Goal: Information Seeking & Learning: Learn about a topic

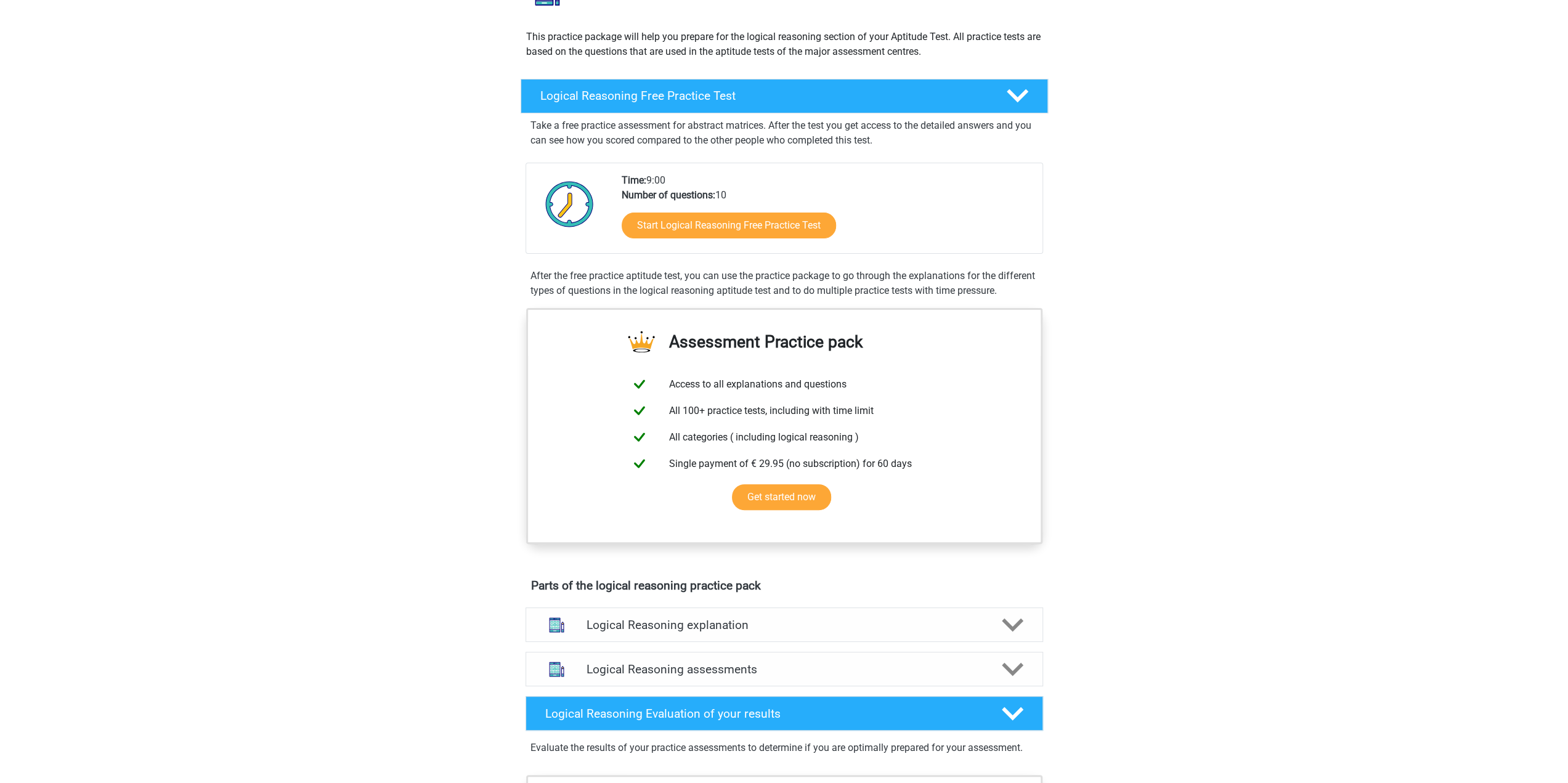
scroll to position [123, 0]
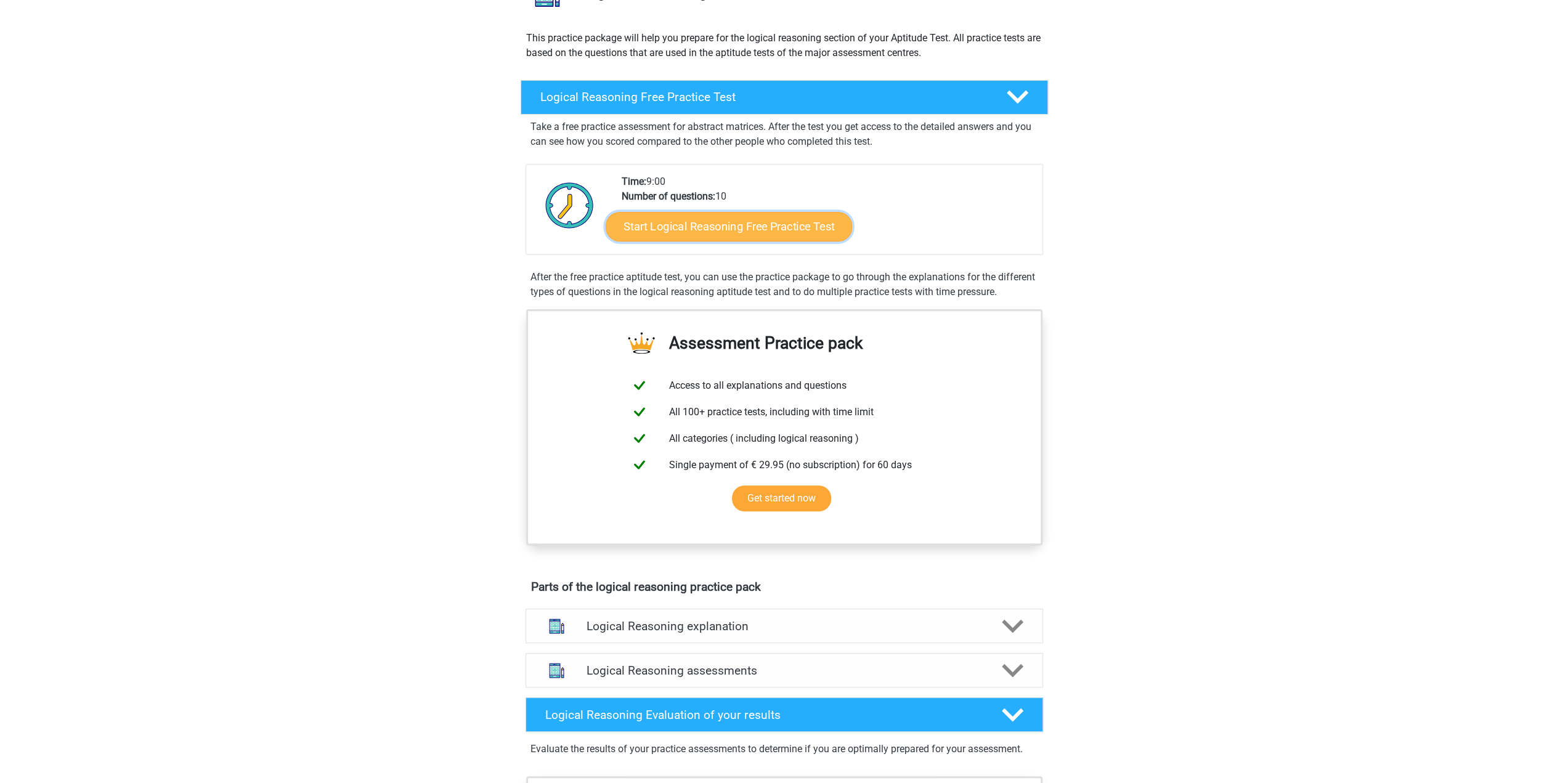
click at [785, 217] on link "Start Logical Reasoning Free Practice Test" at bounding box center [729, 226] width 246 height 30
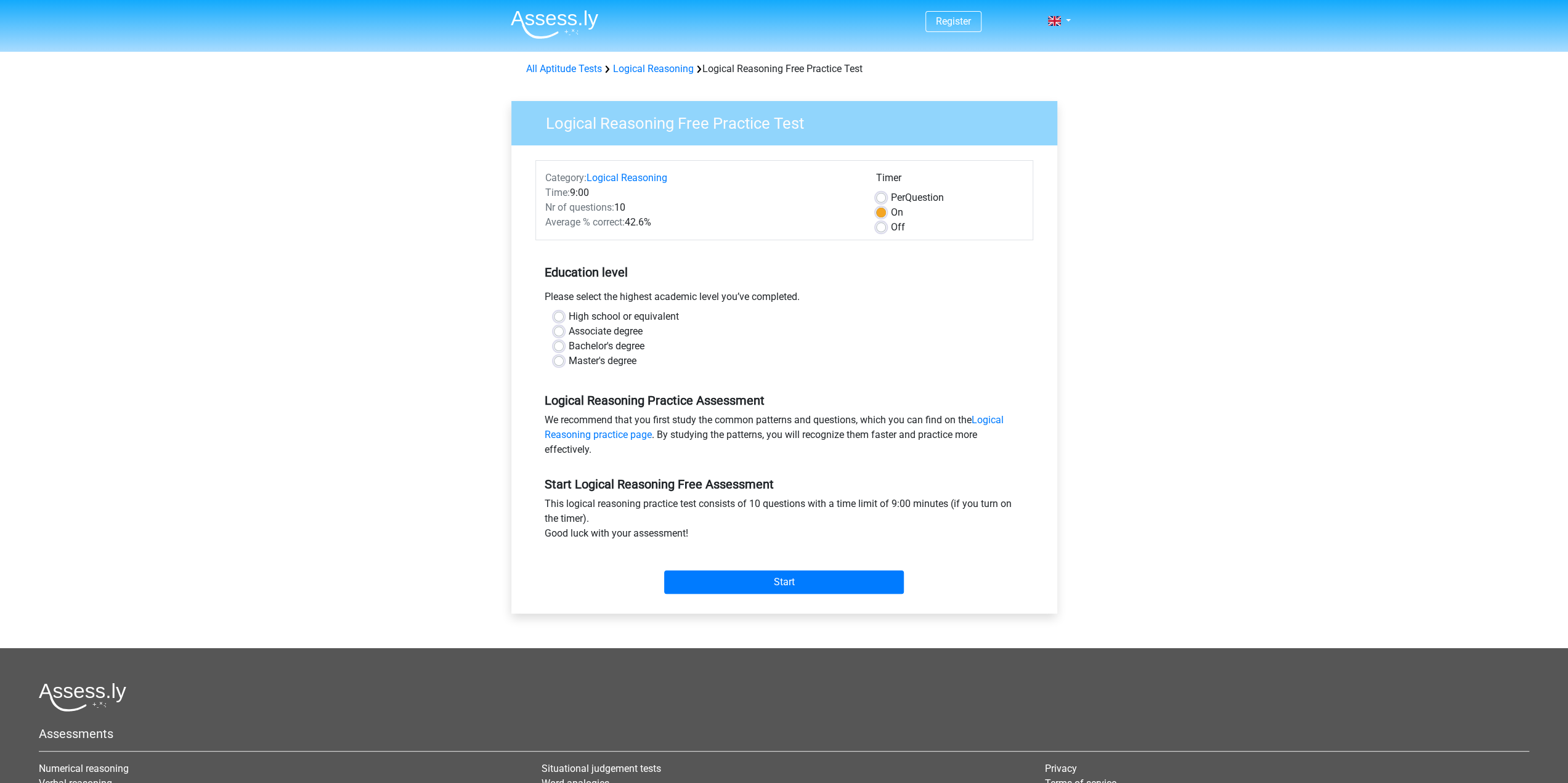
click at [608, 348] on label "Bachelor's degree" at bounding box center [606, 346] width 76 height 15
click at [564, 348] on input "Bachelor's degree" at bounding box center [559, 345] width 10 height 12
radio input "true"
click at [615, 362] on label "Master's degree" at bounding box center [602, 361] width 68 height 15
click at [564, 362] on input "Master's degree" at bounding box center [559, 360] width 10 height 12
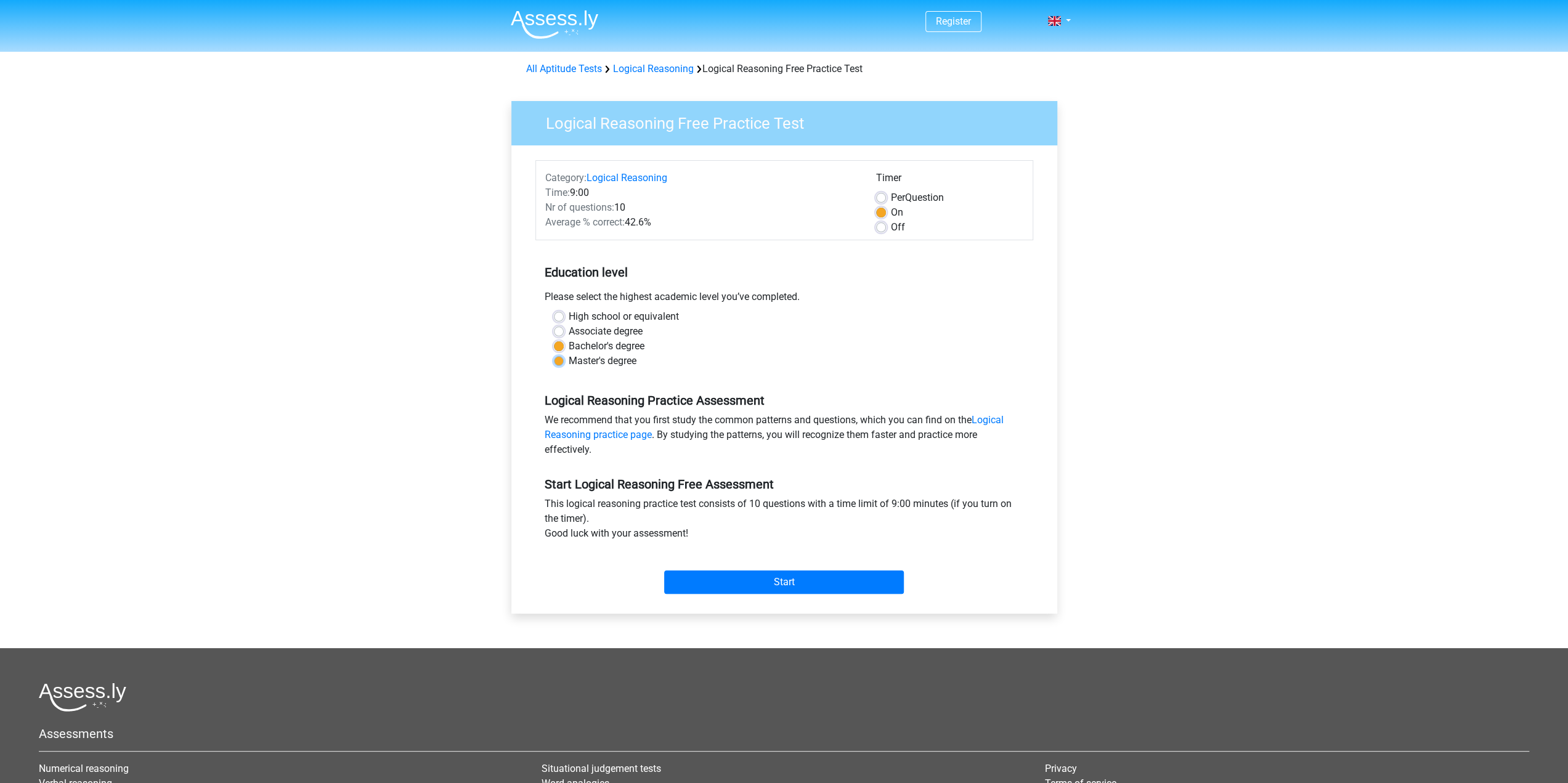
radio input "true"
click at [1004, 419] on link "Logical Reasoning practice page" at bounding box center [773, 427] width 459 height 27
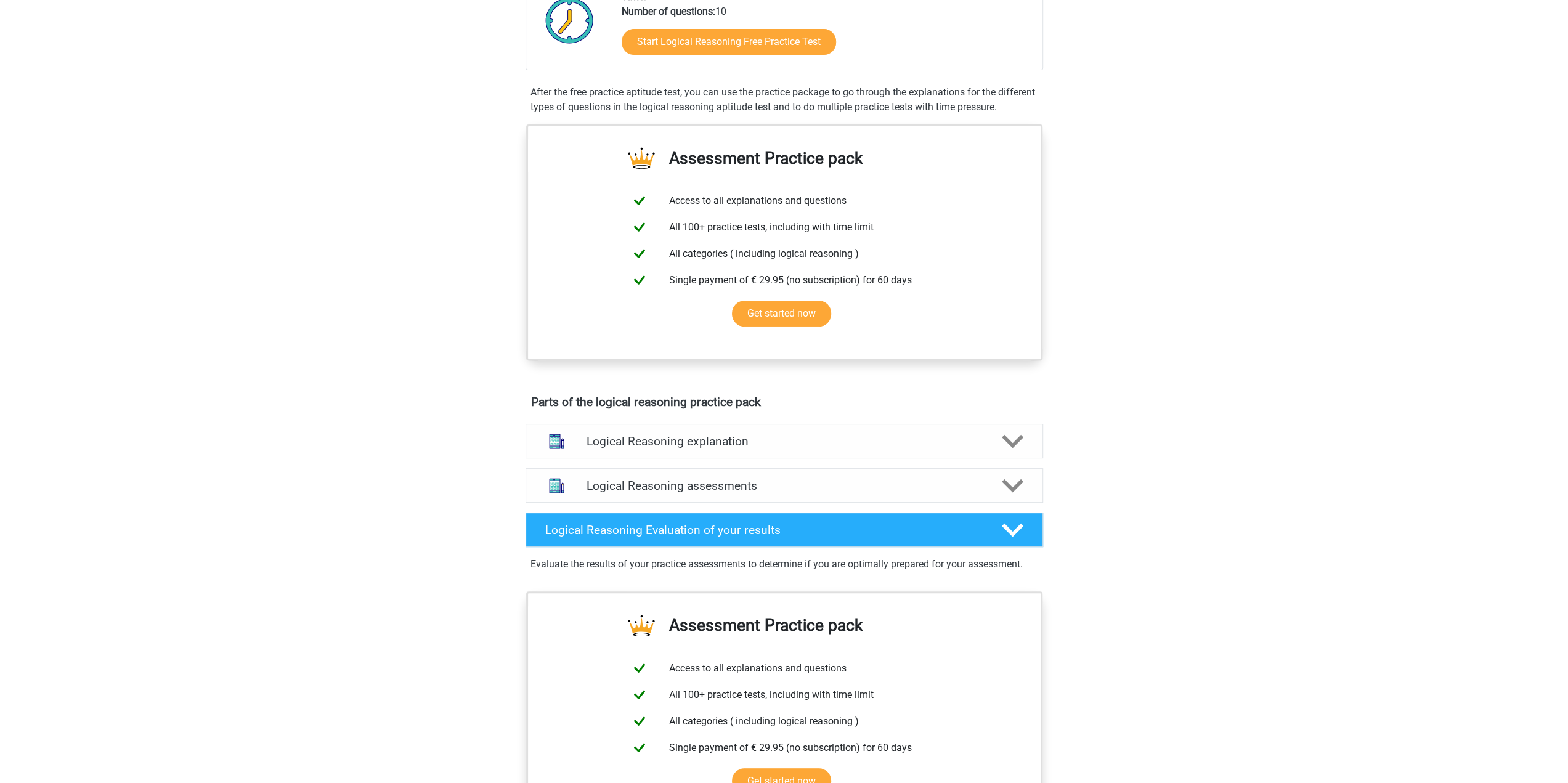
scroll to position [308, 0]
click at [932, 446] on div "Logical Reasoning explanation" at bounding box center [785, 441] width 518 height 35
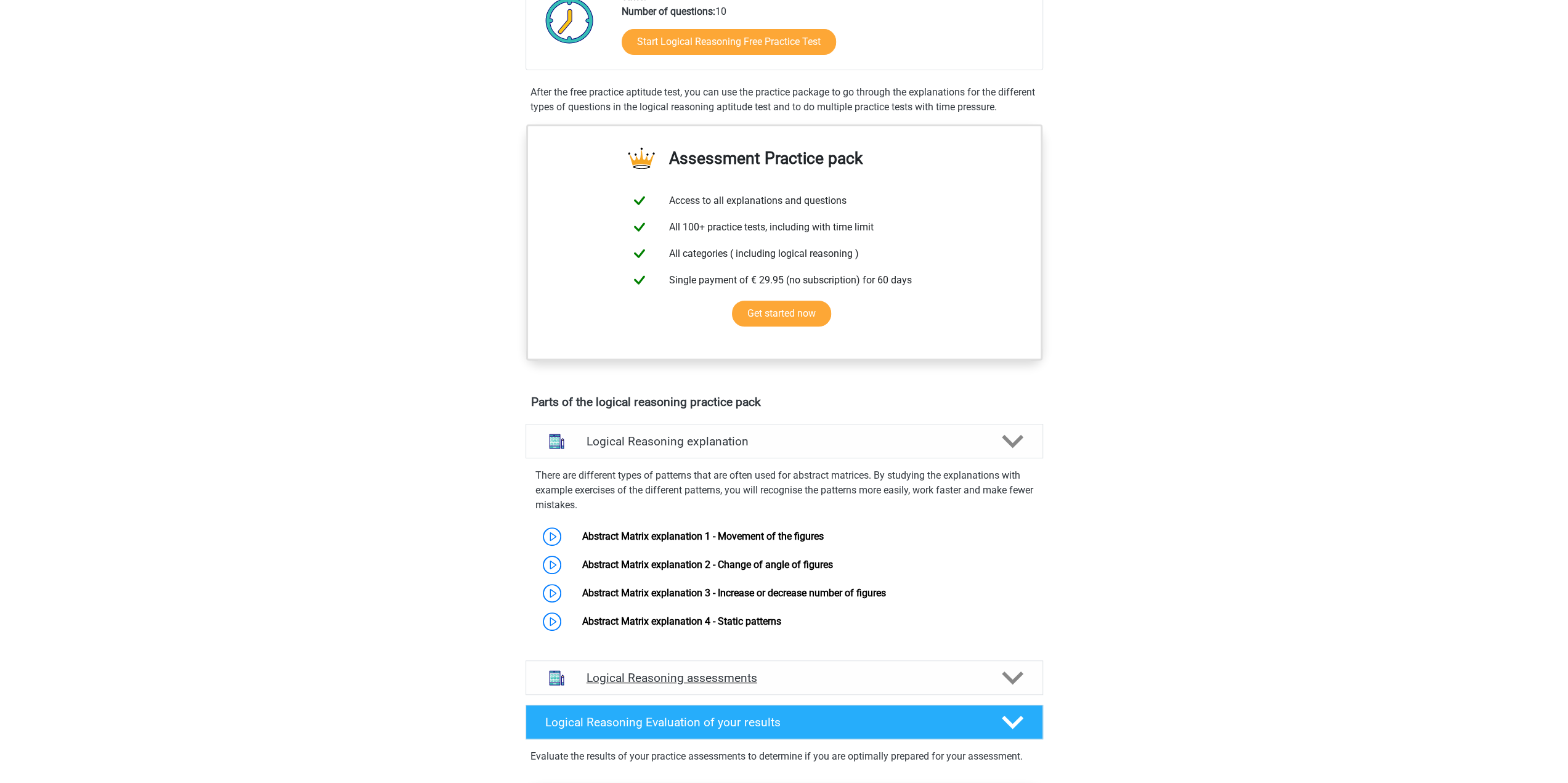
click at [956, 686] on h4 "Logical Reasoning assessments" at bounding box center [784, 678] width 395 height 14
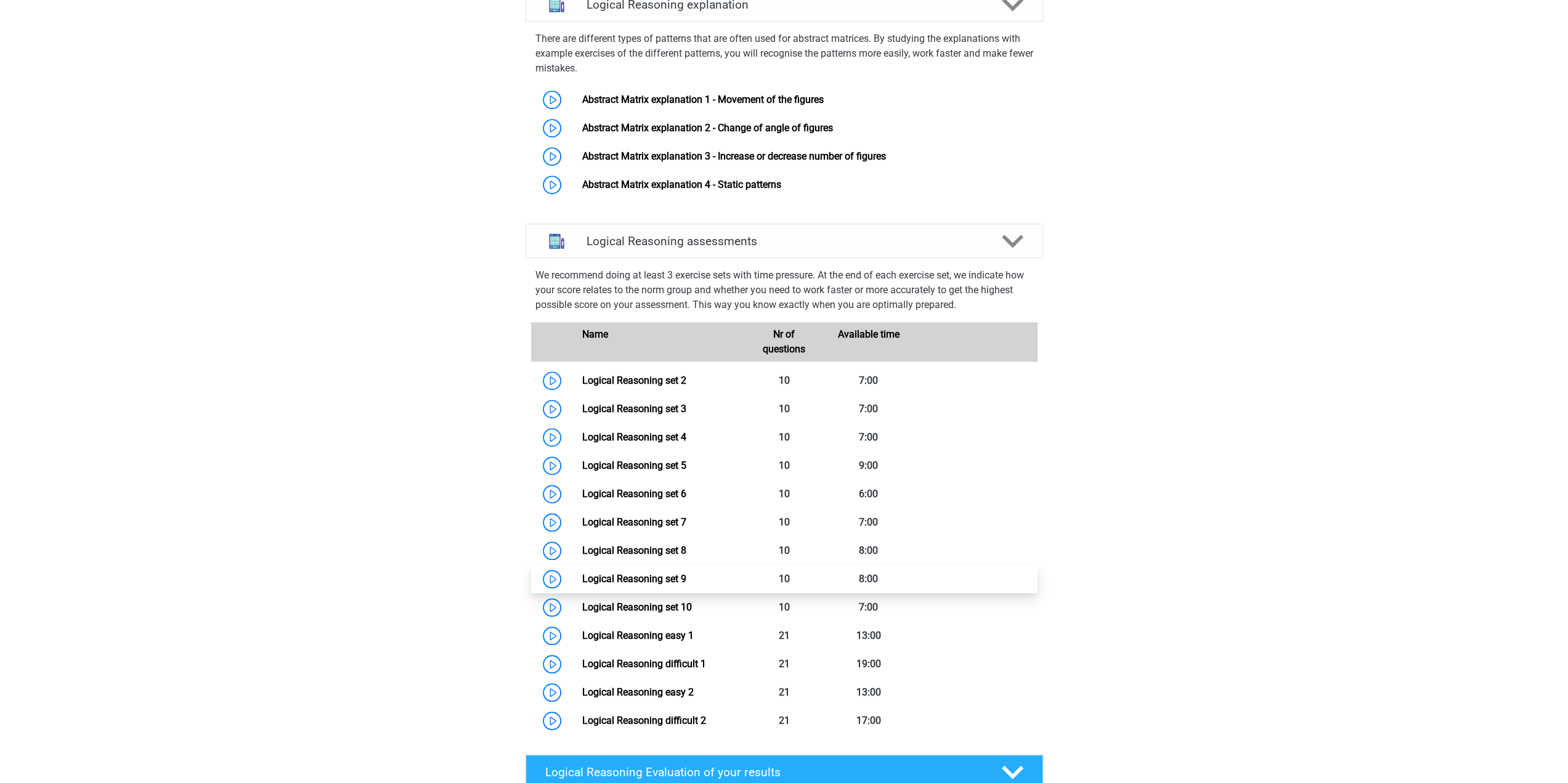
scroll to position [862, 0]
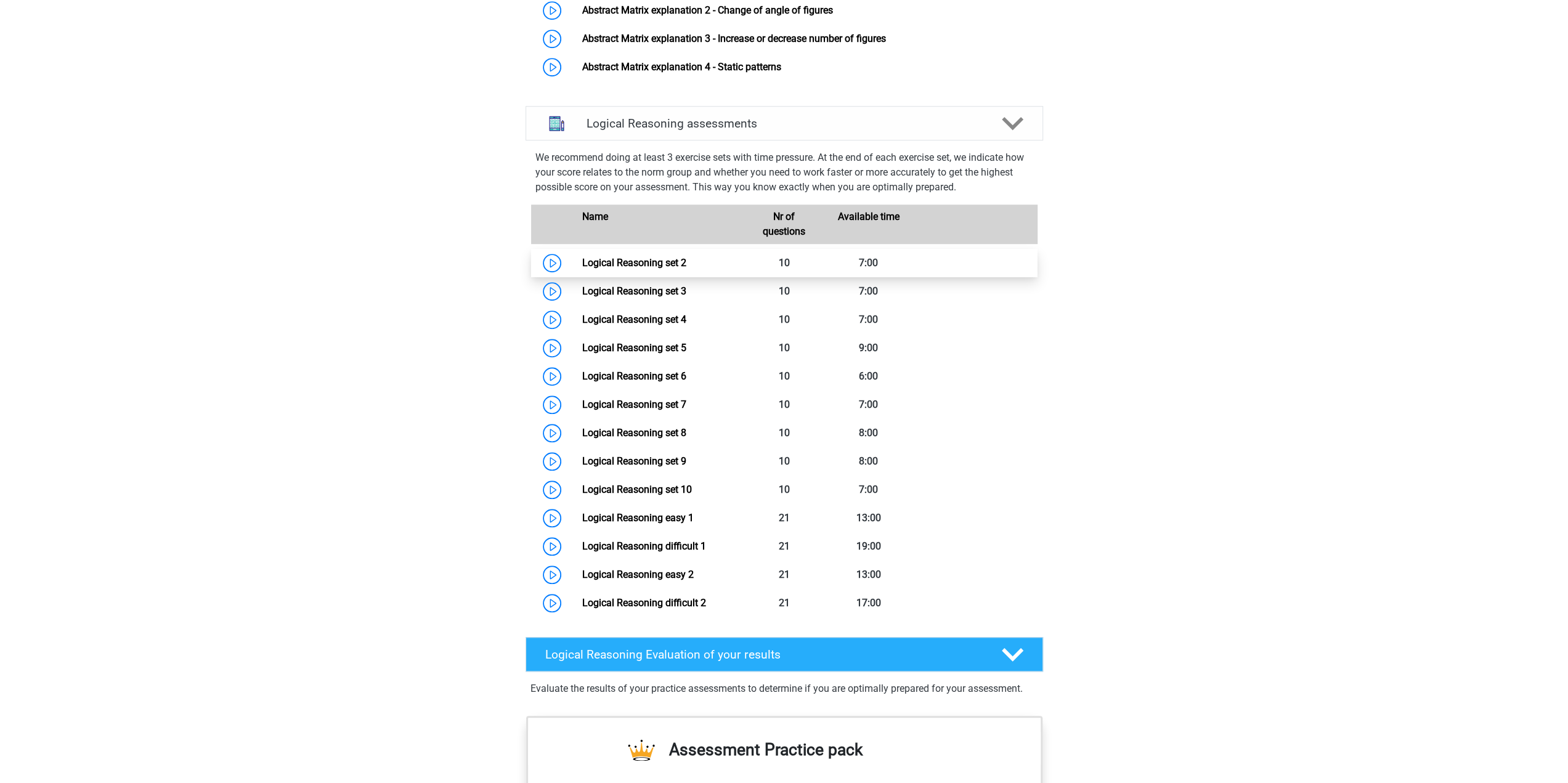
click at [635, 269] on link "Logical Reasoning set 2" at bounding box center [634, 263] width 104 height 12
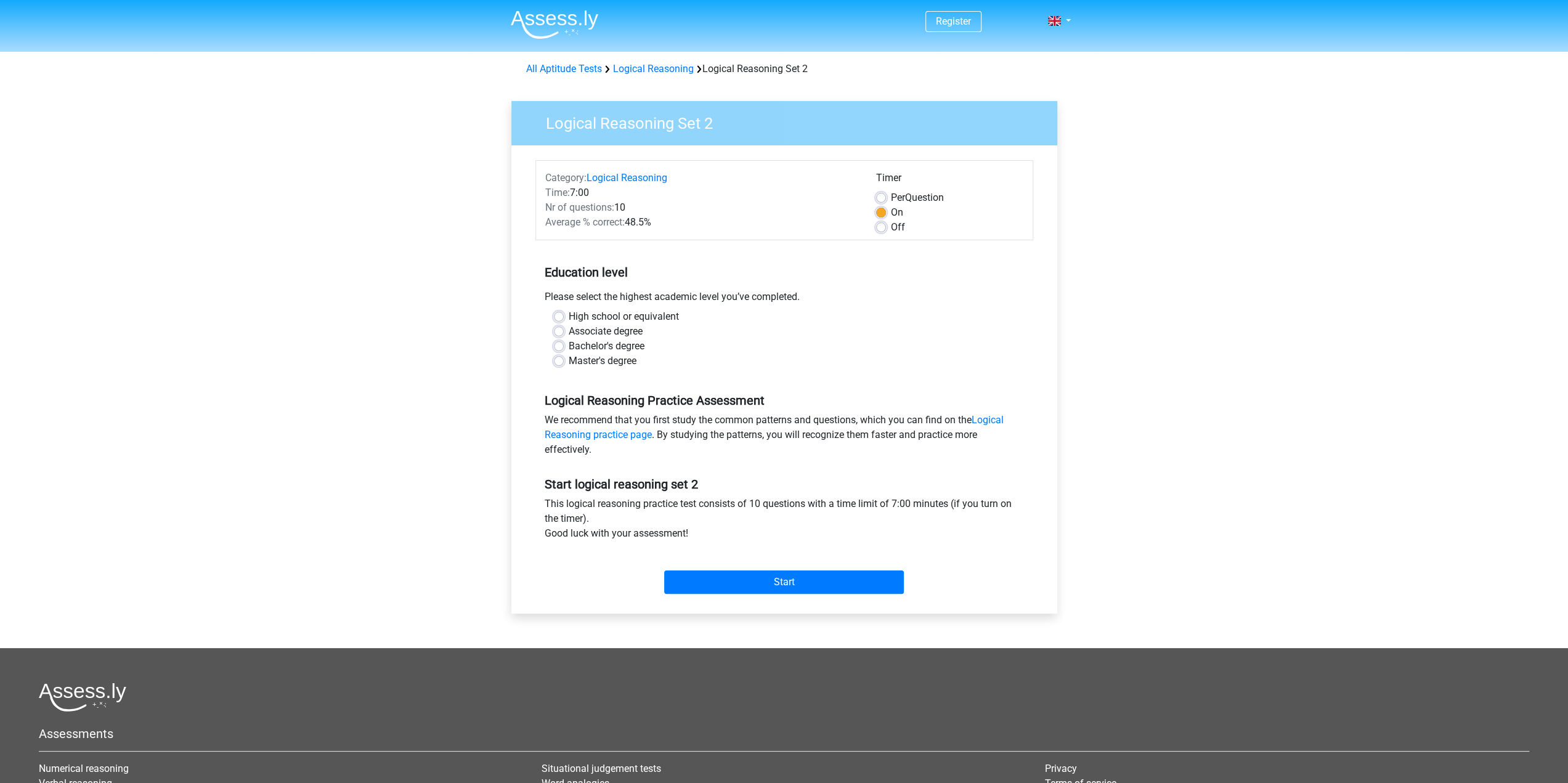
click at [591, 366] on label "Master's degree" at bounding box center [602, 361] width 68 height 15
click at [564, 366] on input "Master's degree" at bounding box center [559, 360] width 10 height 12
radio input "true"
click at [790, 588] on input "Start" at bounding box center [784, 582] width 240 height 24
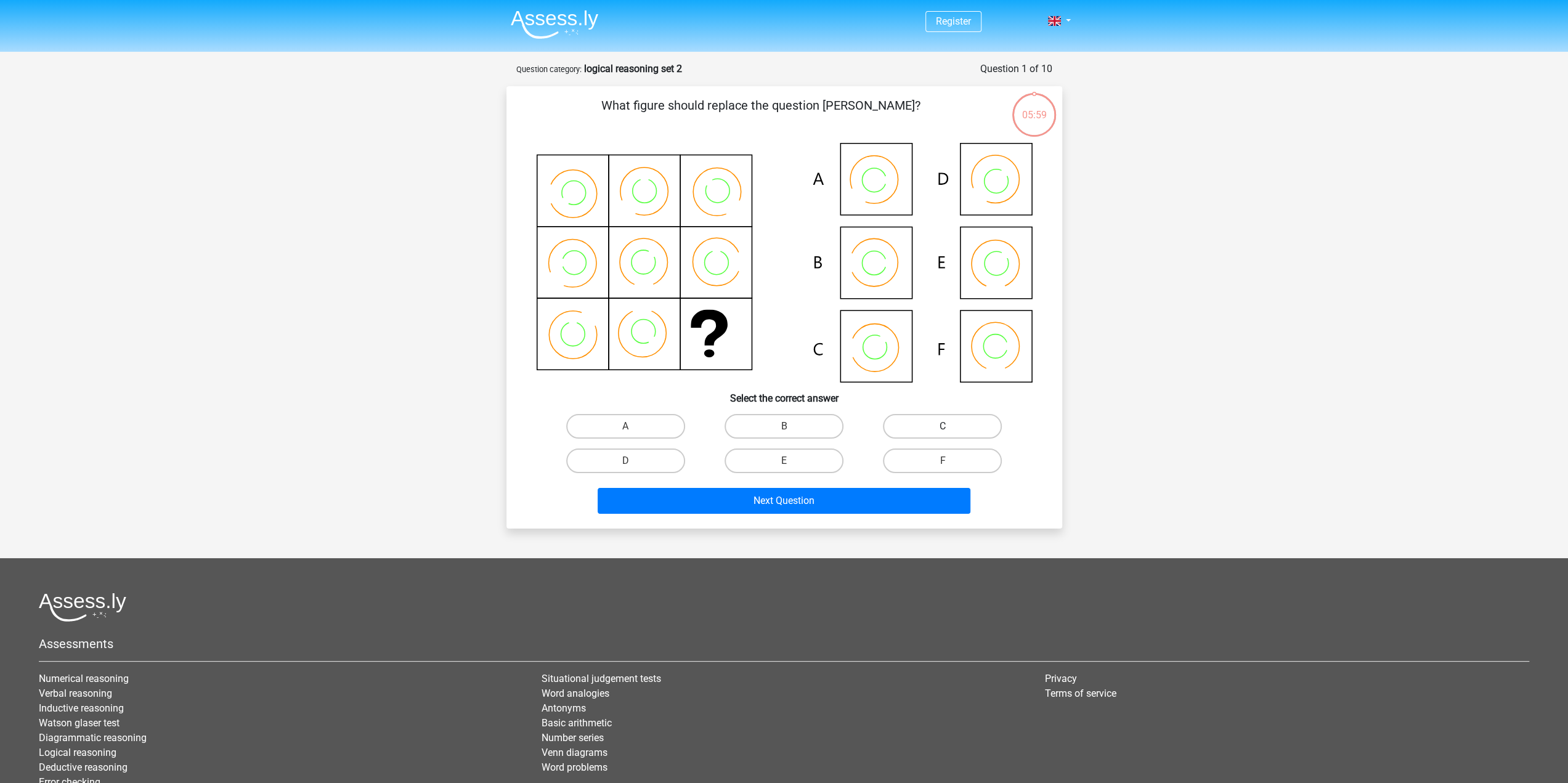
click at [915, 432] on label "C" at bounding box center [942, 427] width 119 height 25
click at [942, 432] on input "C" at bounding box center [946, 430] width 8 height 8
radio input "true"
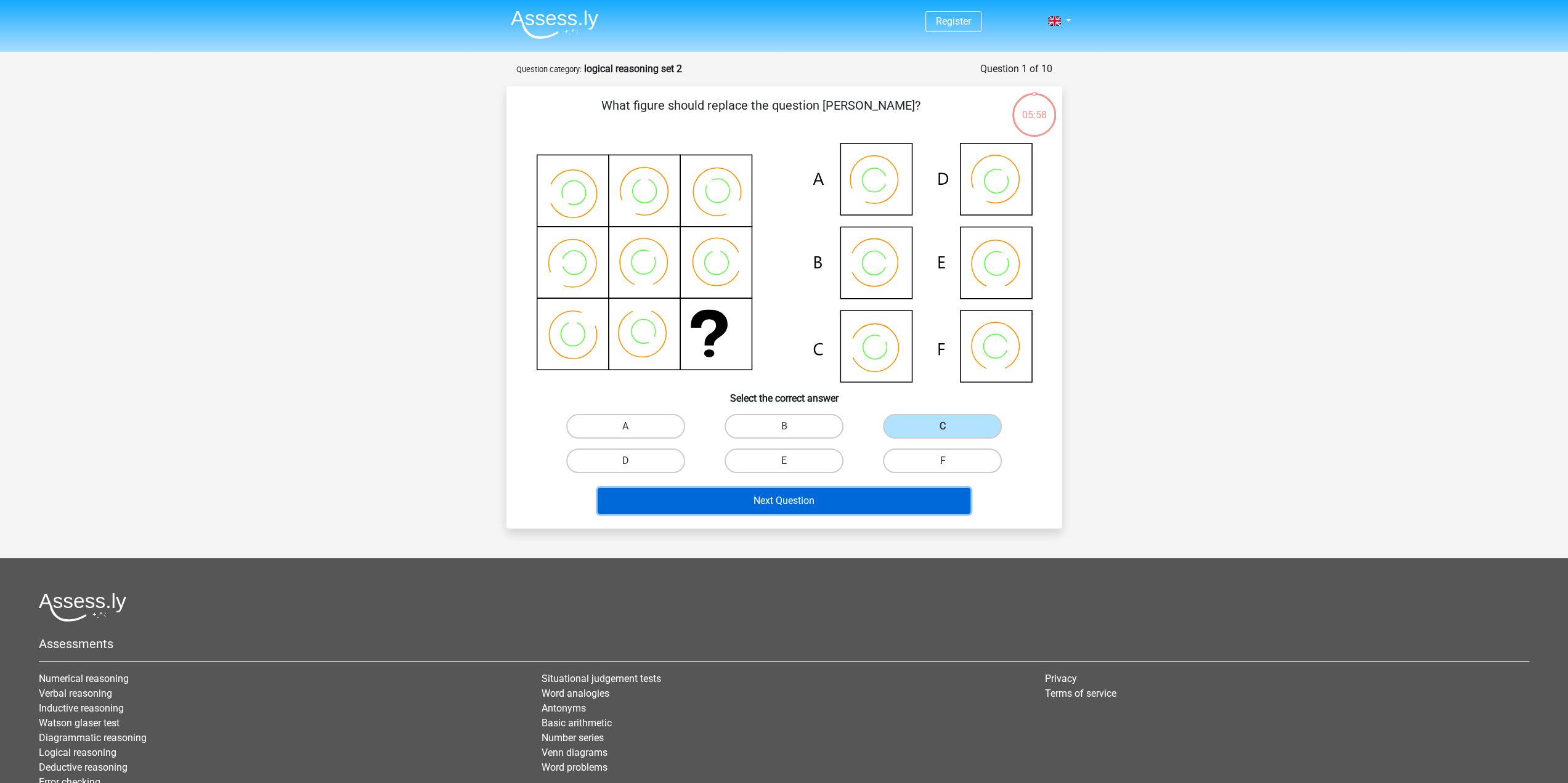
drag, startPoint x: 839, startPoint y: 492, endPoint x: 836, endPoint y: 501, distance: 9.5
click at [838, 497] on button "Next Question" at bounding box center [784, 501] width 372 height 26
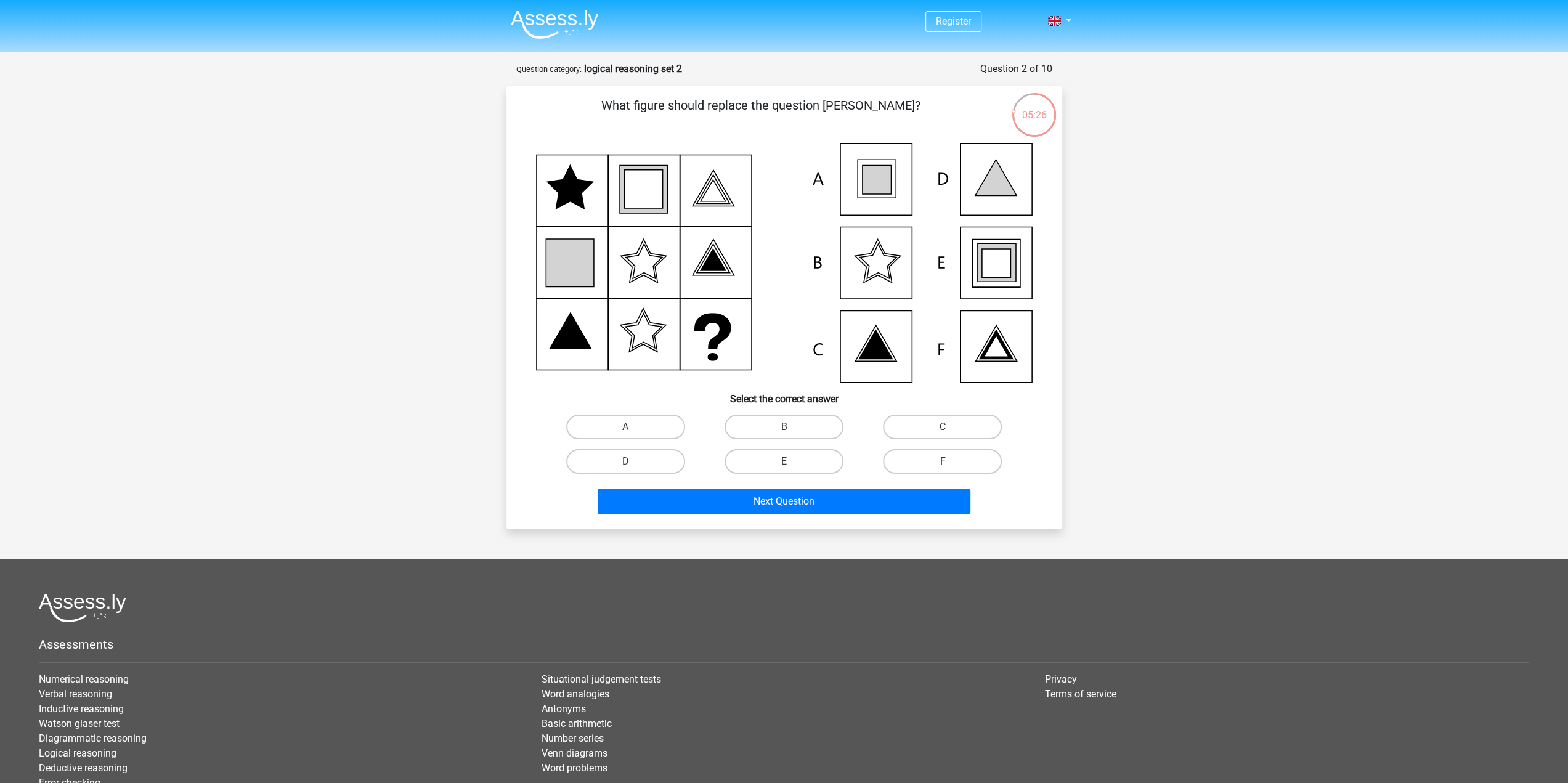
click at [891, 176] on icon at bounding box center [876, 180] width 29 height 29
click at [622, 421] on label "A" at bounding box center [626, 427] width 119 height 25
click at [625, 427] on input "A" at bounding box center [629, 431] width 8 height 8
radio input "true"
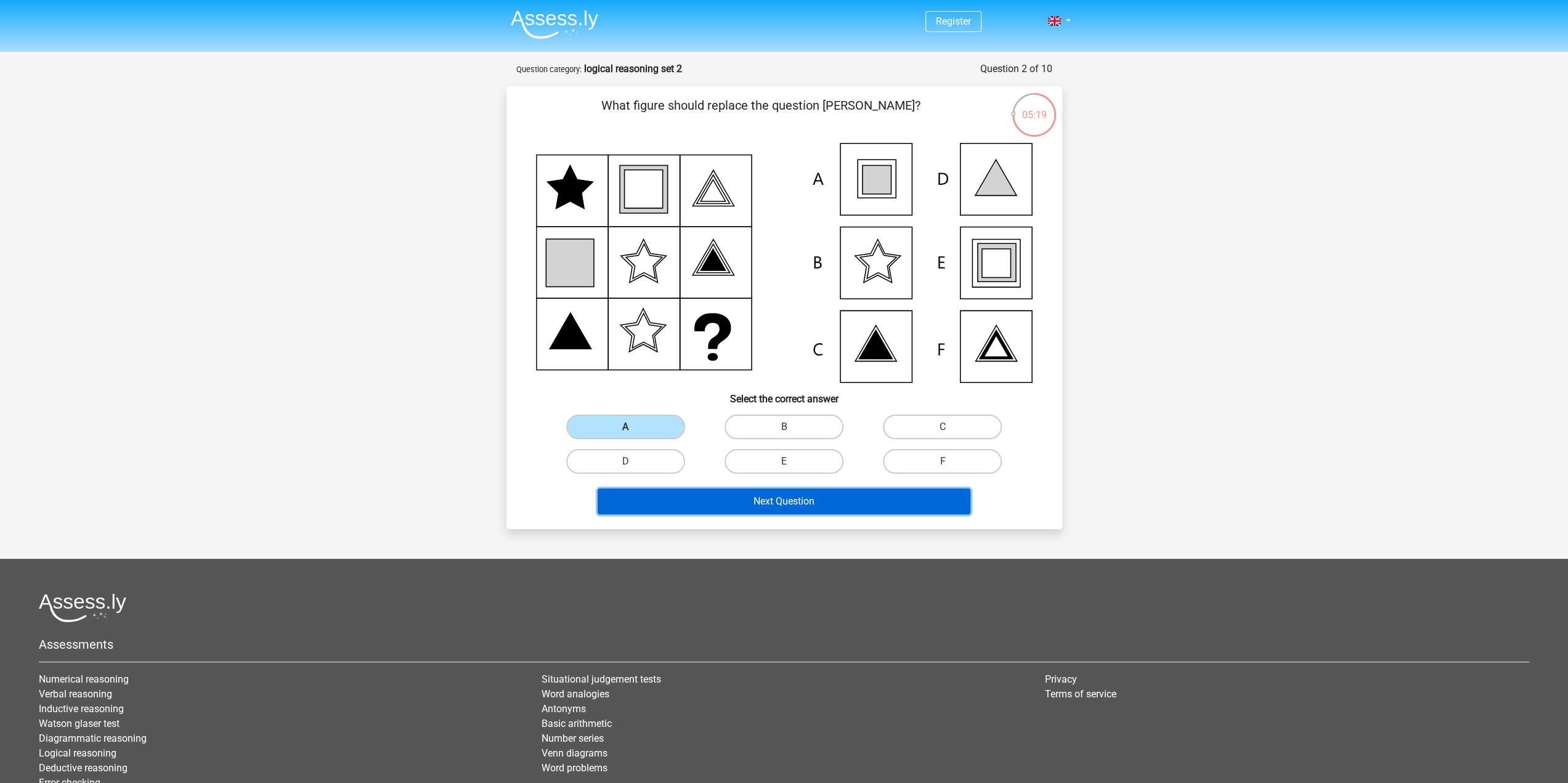
click at [769, 500] on button "Next Question" at bounding box center [784, 502] width 372 height 26
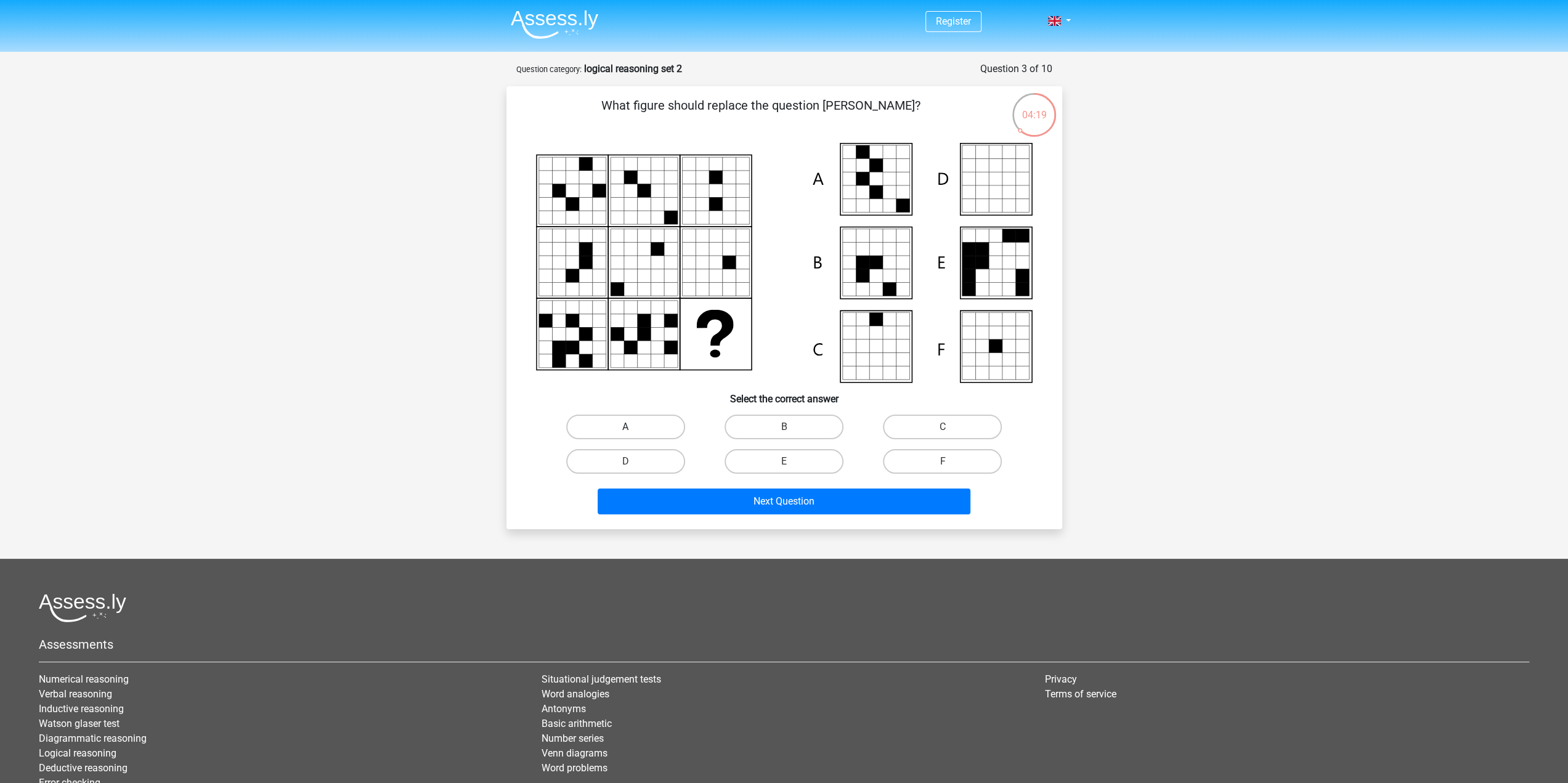
click at [641, 425] on label "A" at bounding box center [626, 427] width 119 height 25
click at [633, 427] on input "A" at bounding box center [629, 431] width 8 height 8
radio input "true"
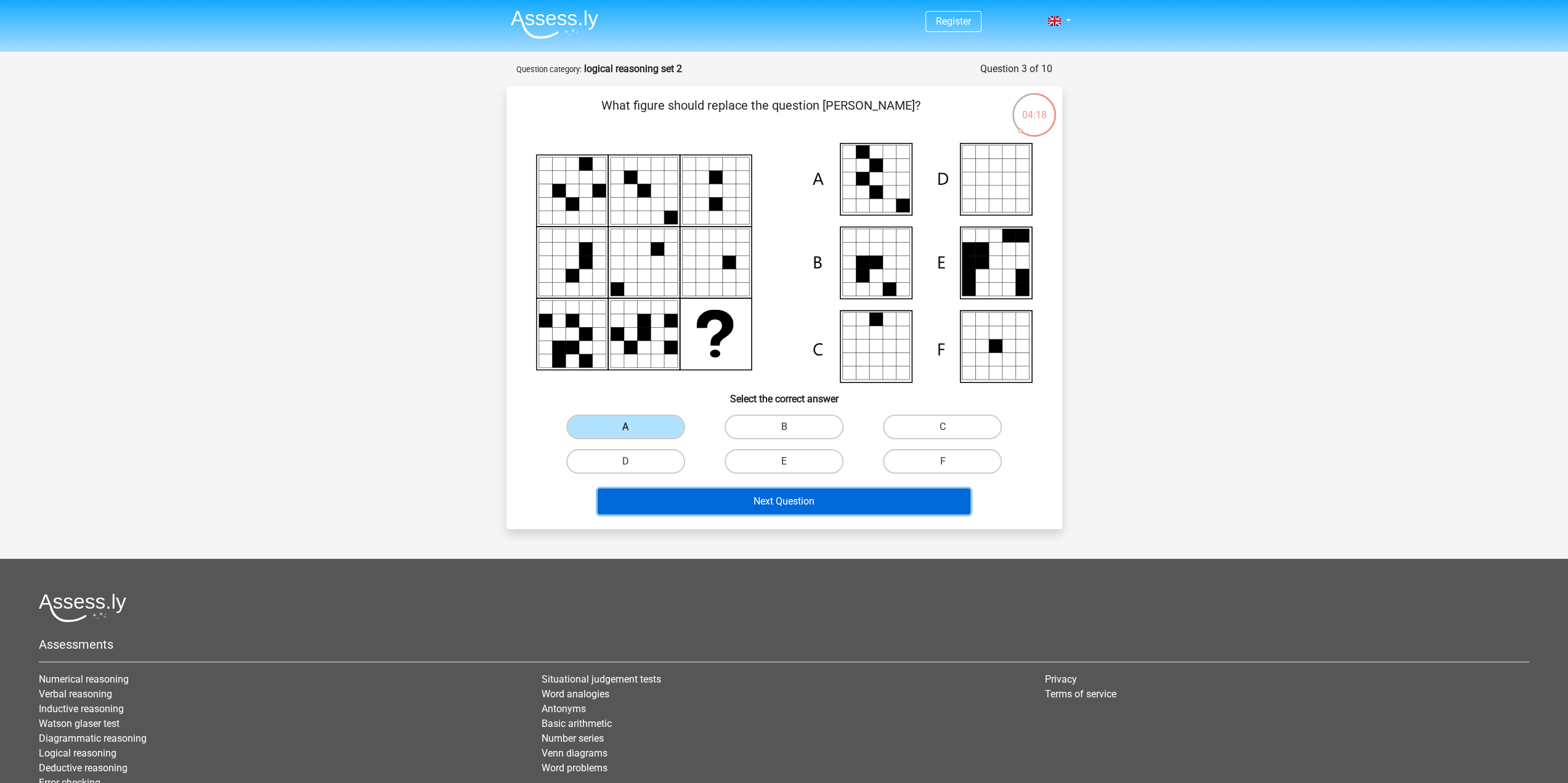
click at [798, 507] on button "Next Question" at bounding box center [784, 502] width 372 height 26
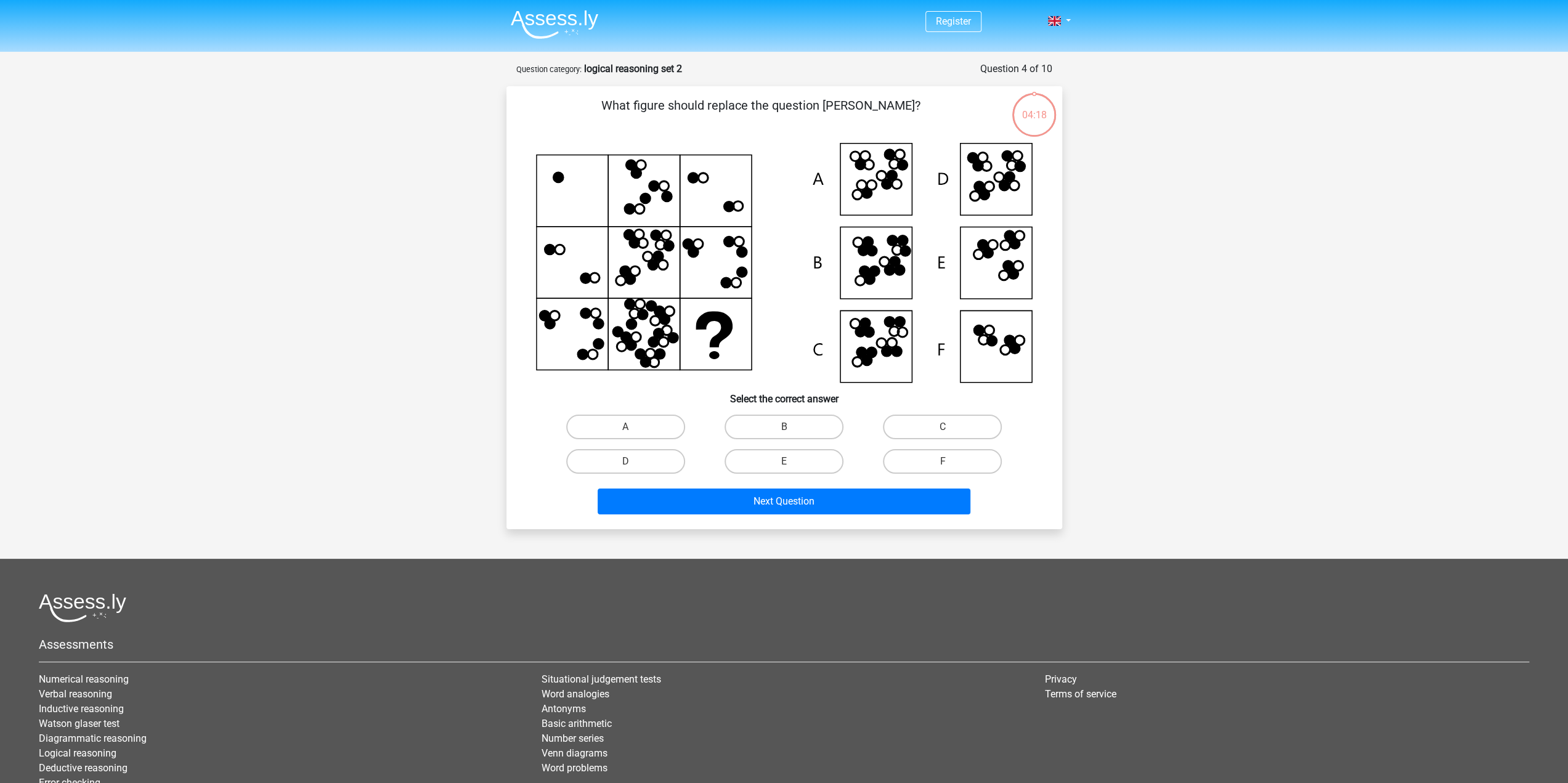
scroll to position [61, 0]
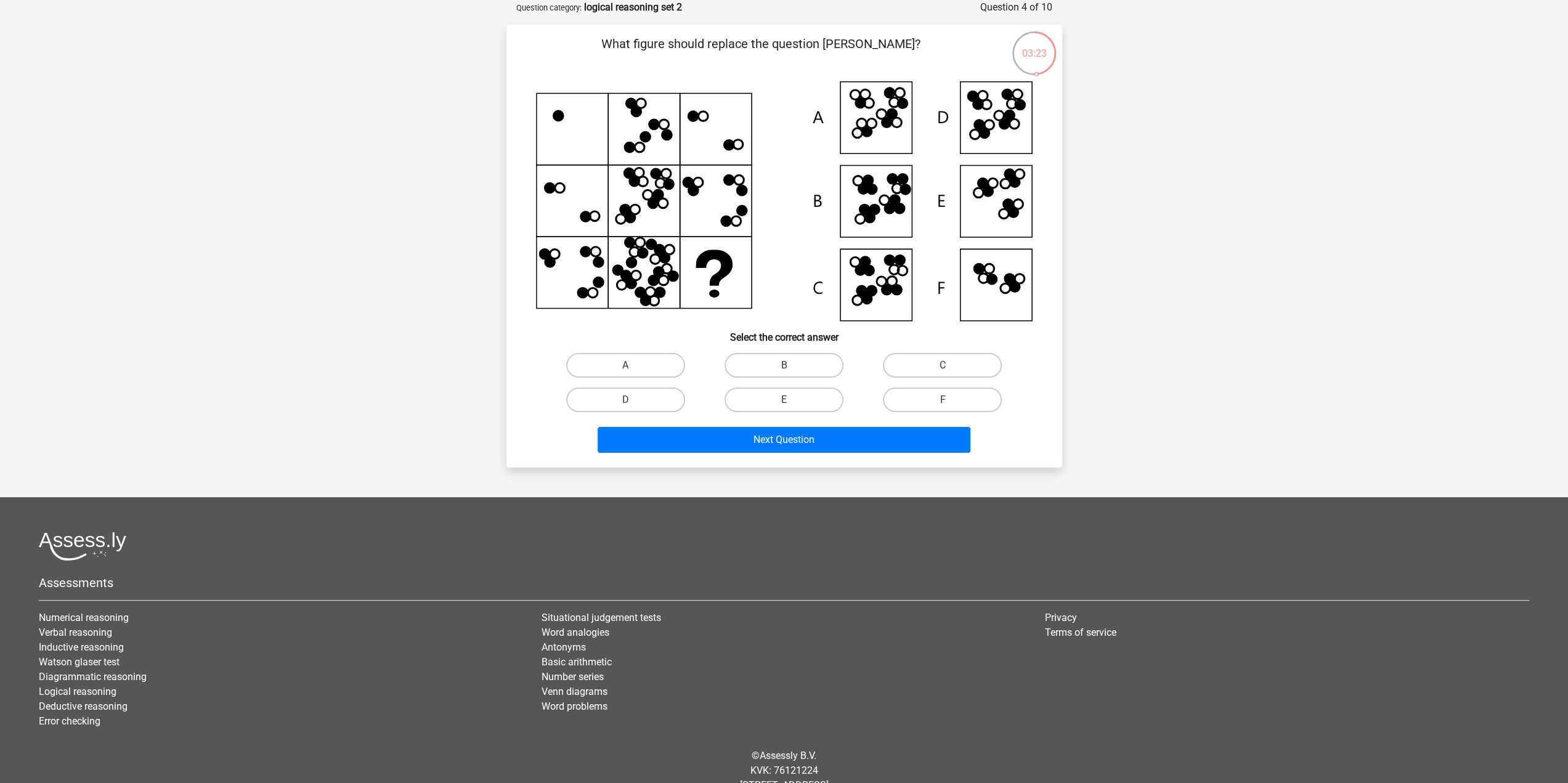
click at [877, 117] on icon at bounding box center [881, 115] width 10 height 10
click at [652, 360] on label "A" at bounding box center [626, 366] width 119 height 25
click at [633, 366] on input "A" at bounding box center [629, 369] width 8 height 8
radio input "true"
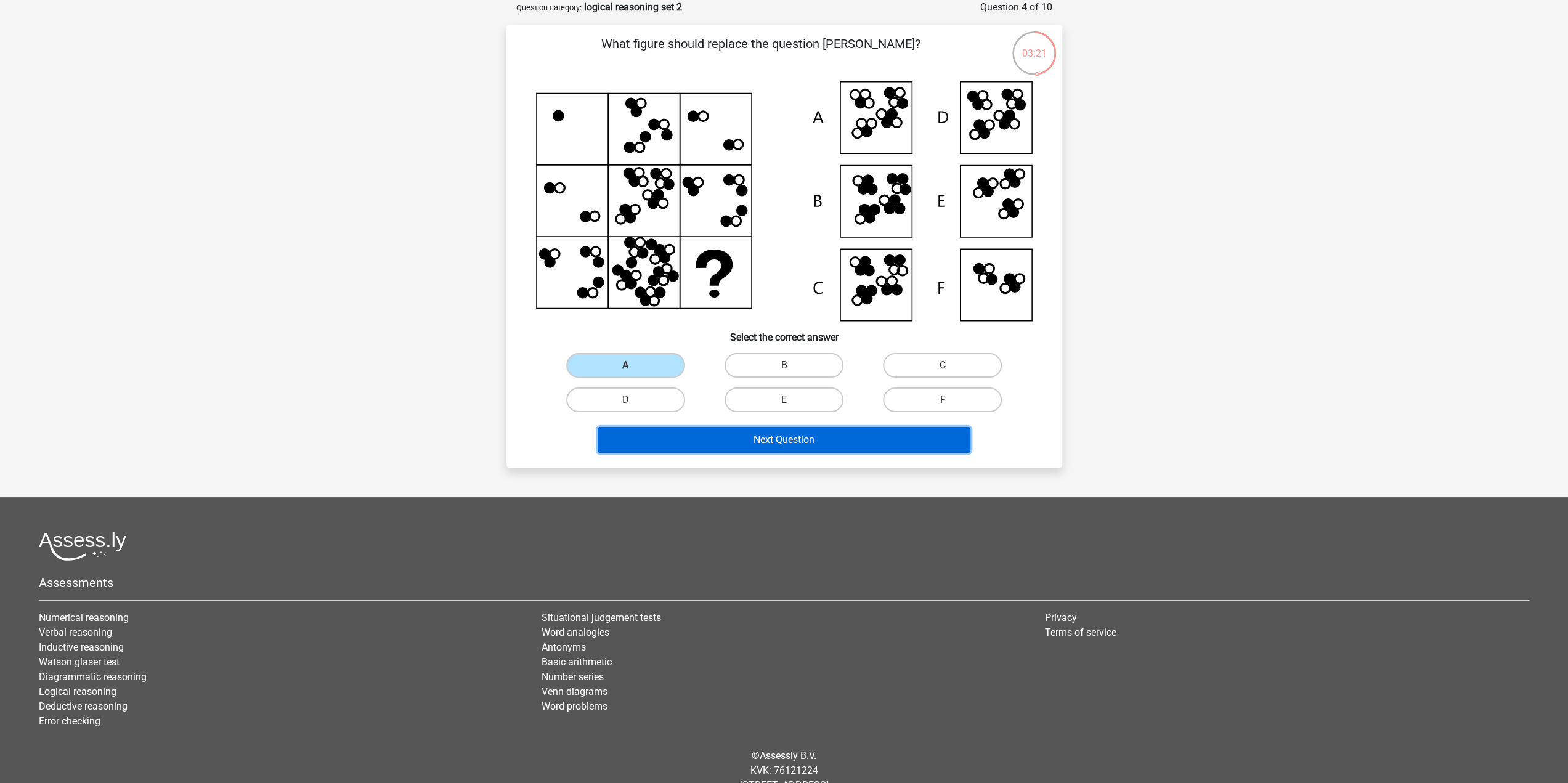
click at [775, 438] on button "Next Question" at bounding box center [784, 440] width 372 height 26
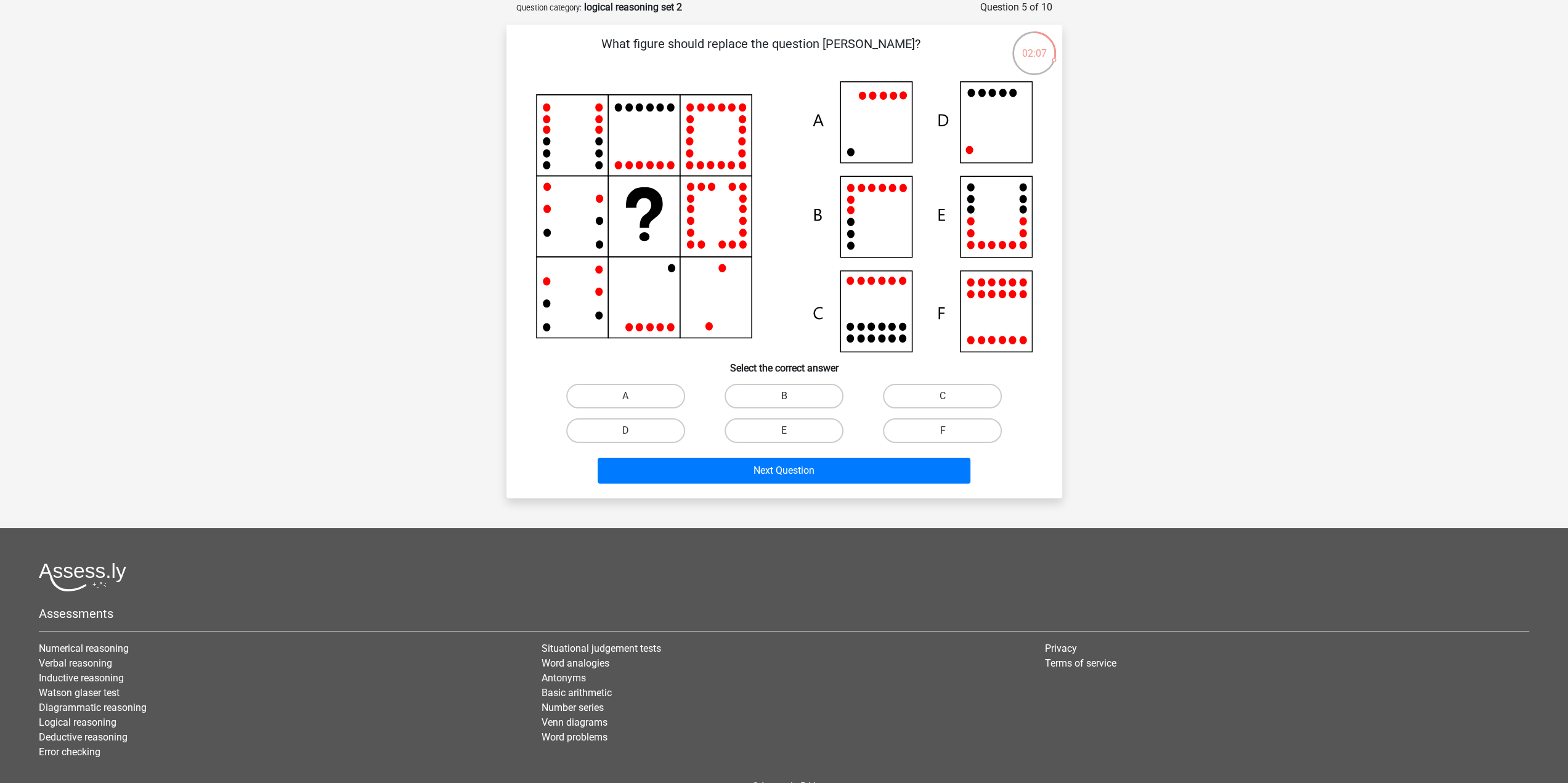
click at [809, 392] on label "B" at bounding box center [784, 396] width 119 height 25
click at [791, 396] on input "B" at bounding box center [787, 400] width 8 height 8
radio input "true"
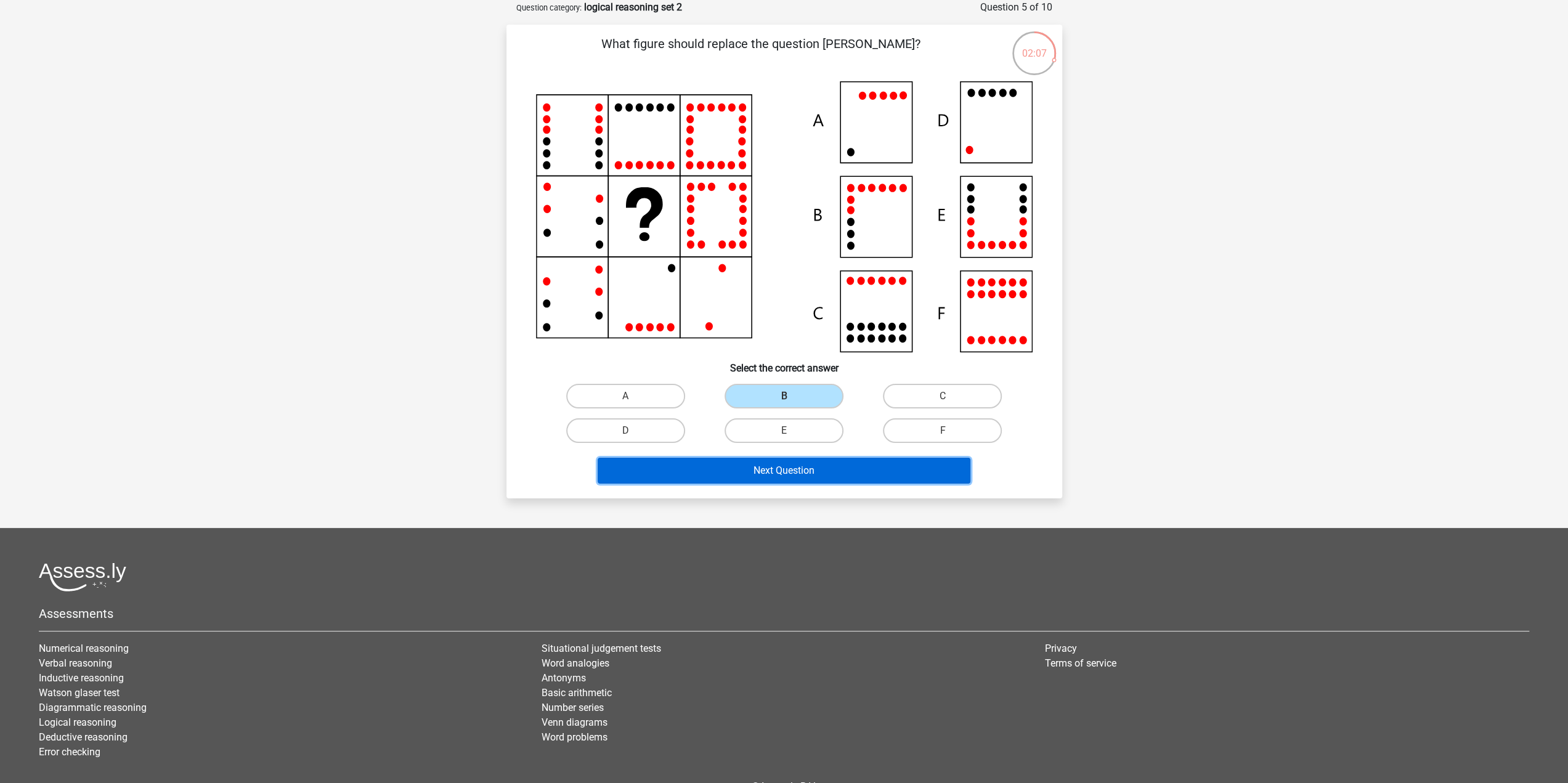
click at [827, 464] on button "Next Question" at bounding box center [784, 471] width 372 height 26
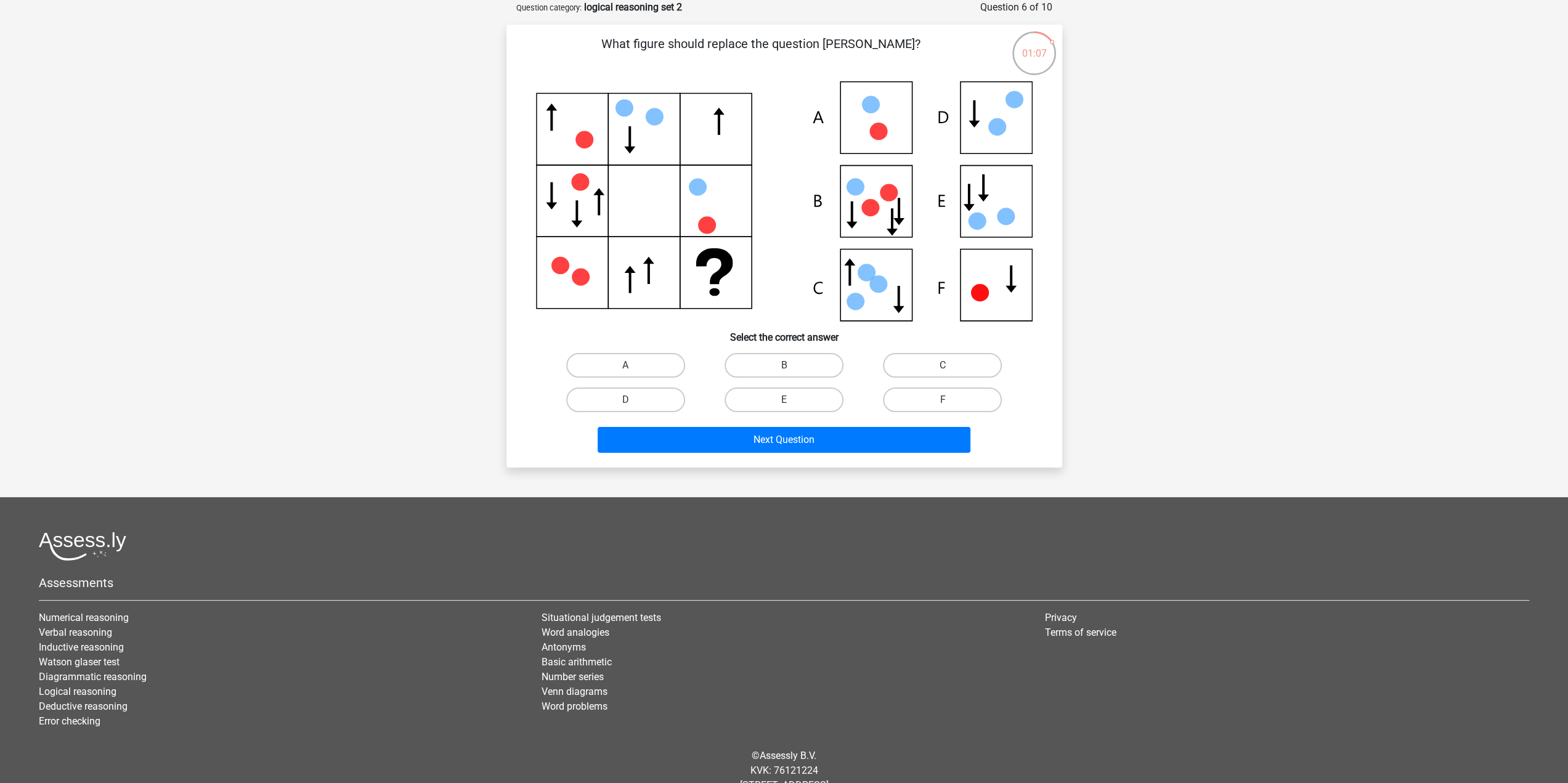
drag, startPoint x: 801, startPoint y: 265, endPoint x: 813, endPoint y: 190, distance: 76.0
click at [813, 190] on icon at bounding box center [784, 201] width 497 height 240
click at [652, 392] on label "D" at bounding box center [626, 400] width 119 height 25
click at [633, 400] on input "D" at bounding box center [629, 404] width 8 height 8
radio input "true"
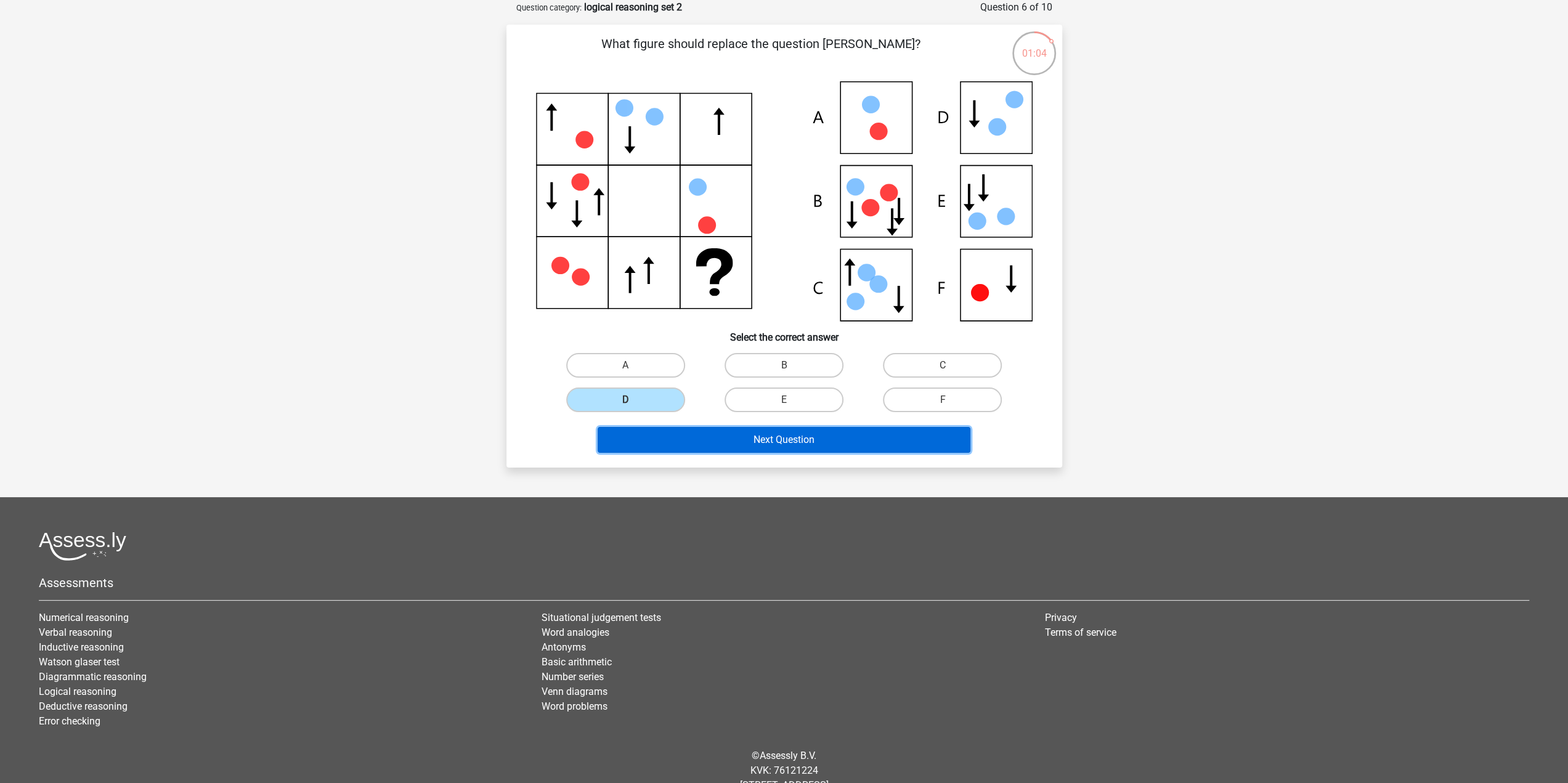
click at [761, 428] on button "Next Question" at bounding box center [784, 440] width 372 height 26
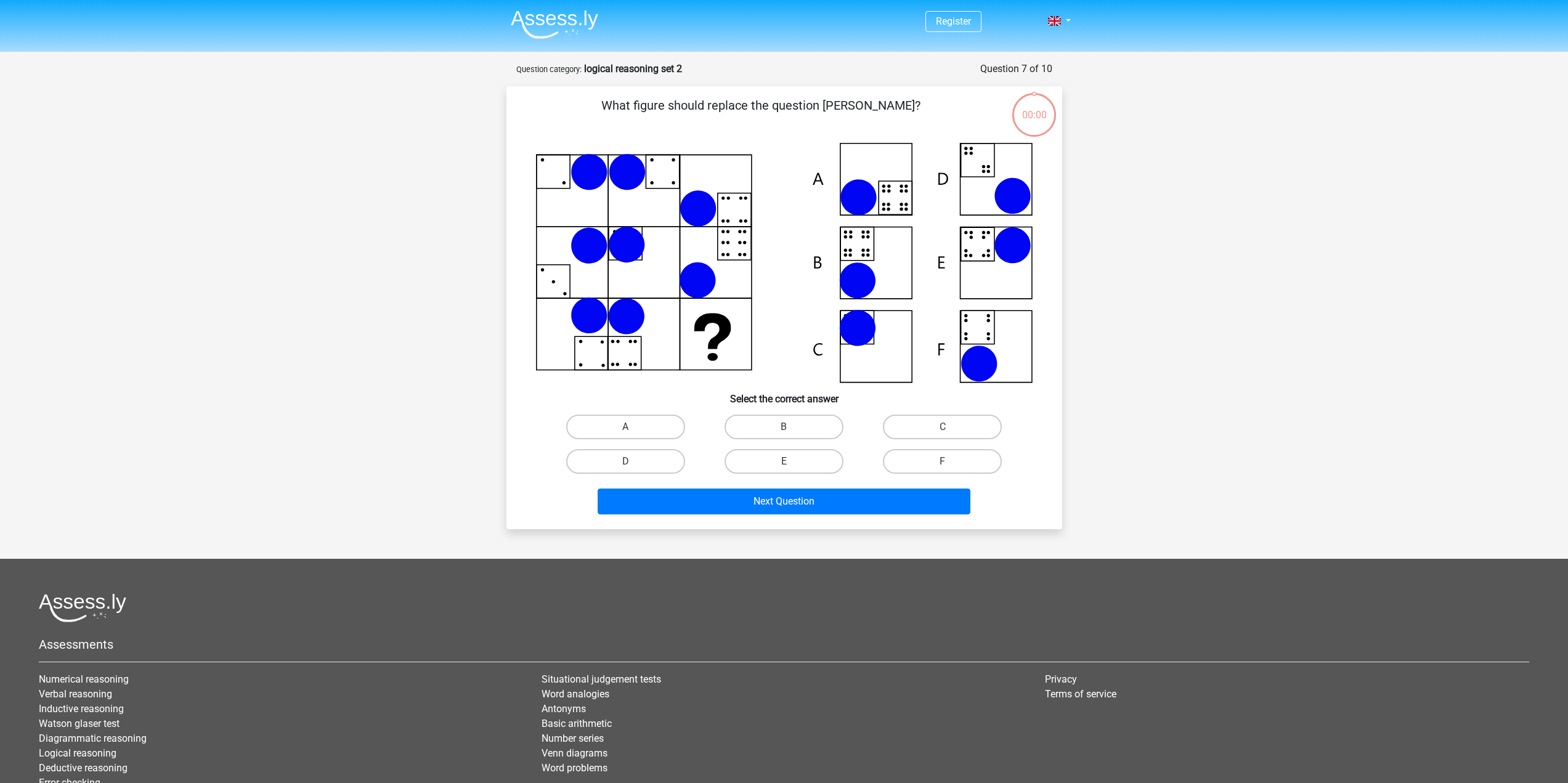
scroll to position [61, 0]
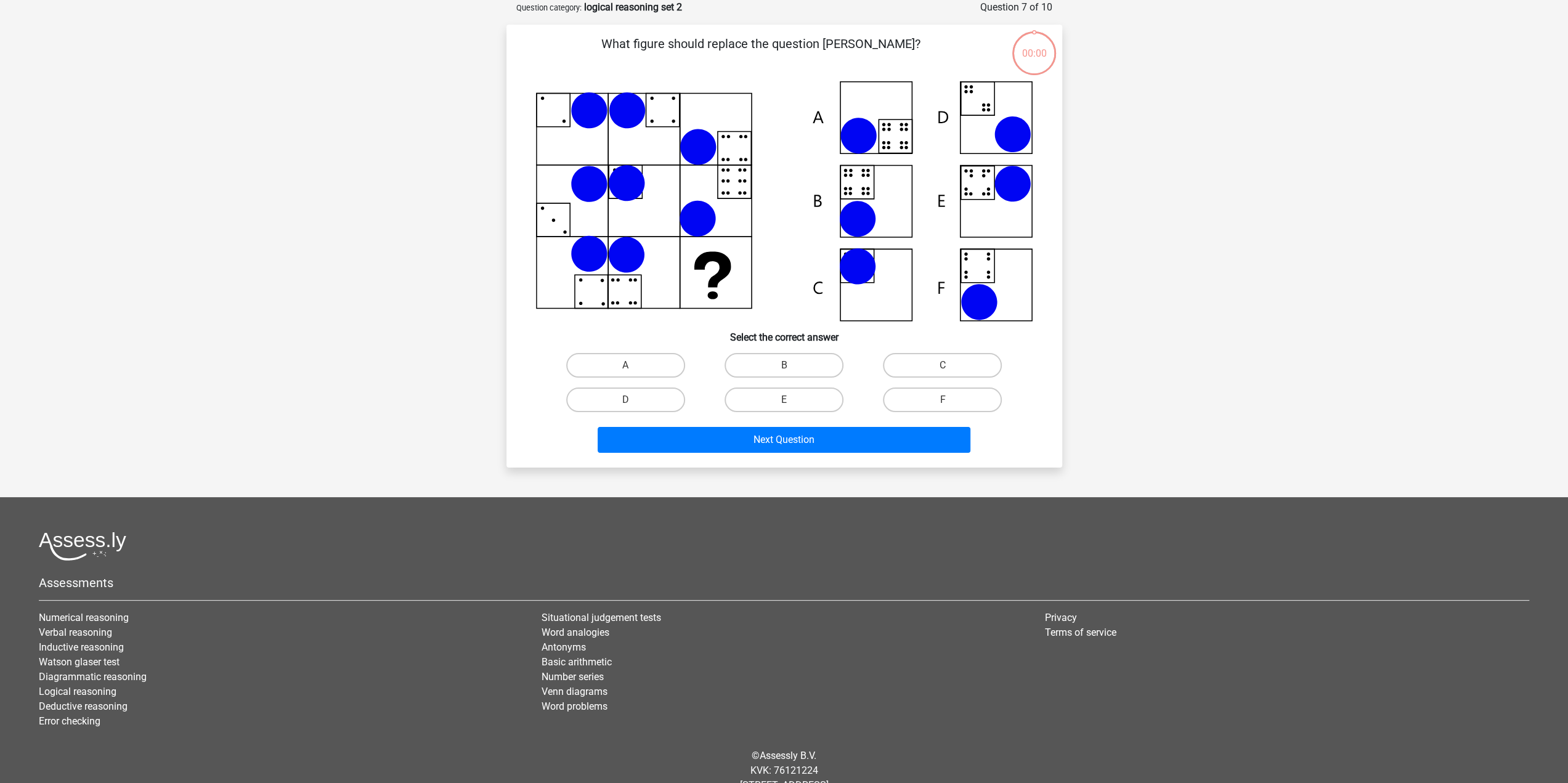
click at [793, 366] on label "B" at bounding box center [784, 366] width 119 height 25
click at [791, 366] on input "B" at bounding box center [787, 369] width 8 height 8
radio input "true"
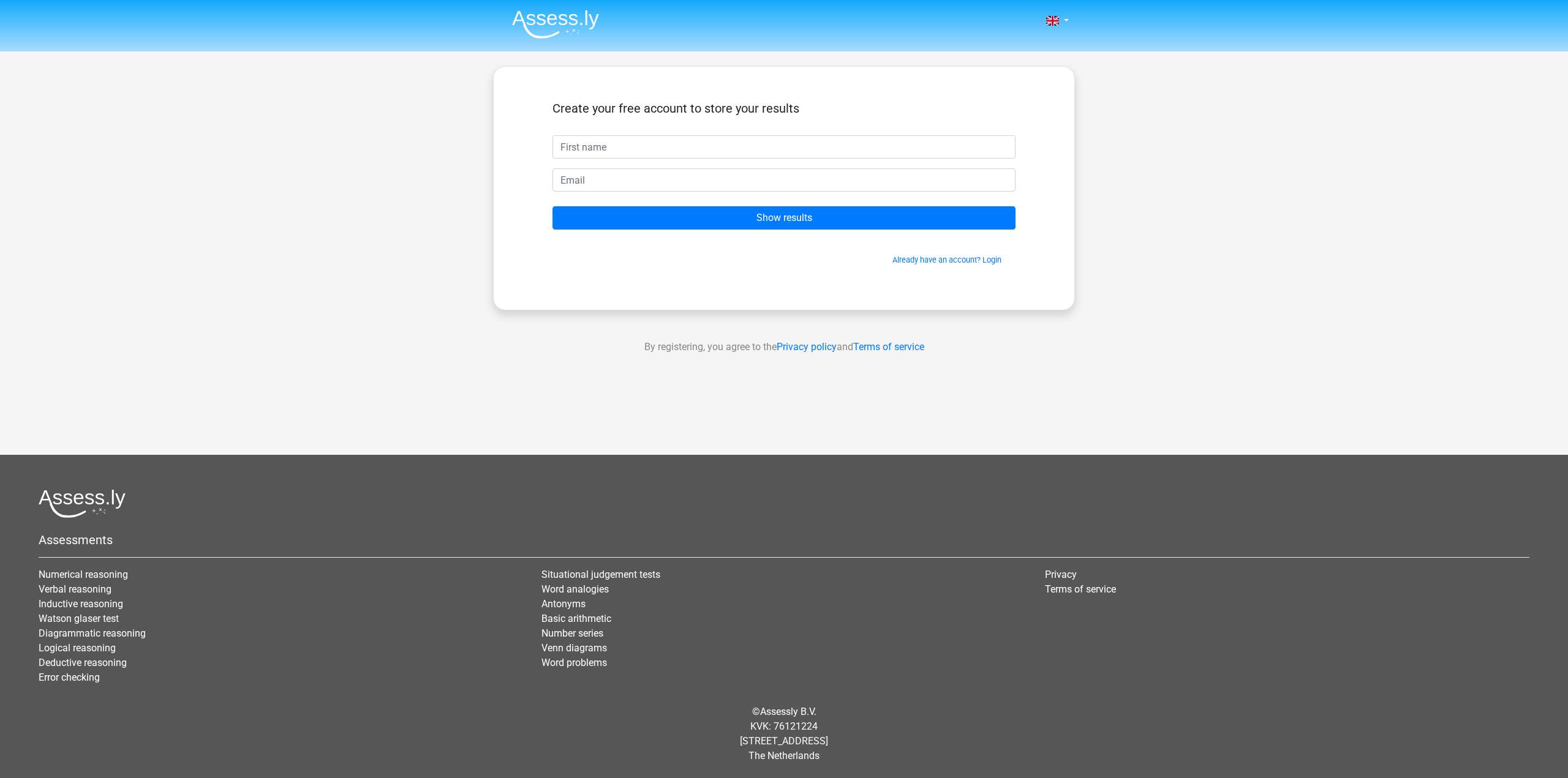
click at [697, 154] on input "text" at bounding box center [784, 147] width 463 height 23
type input "Niclas"
click at [622, 183] on input "email" at bounding box center [784, 180] width 463 height 23
type input "[EMAIL_ADDRESS][DOMAIN_NAME]"
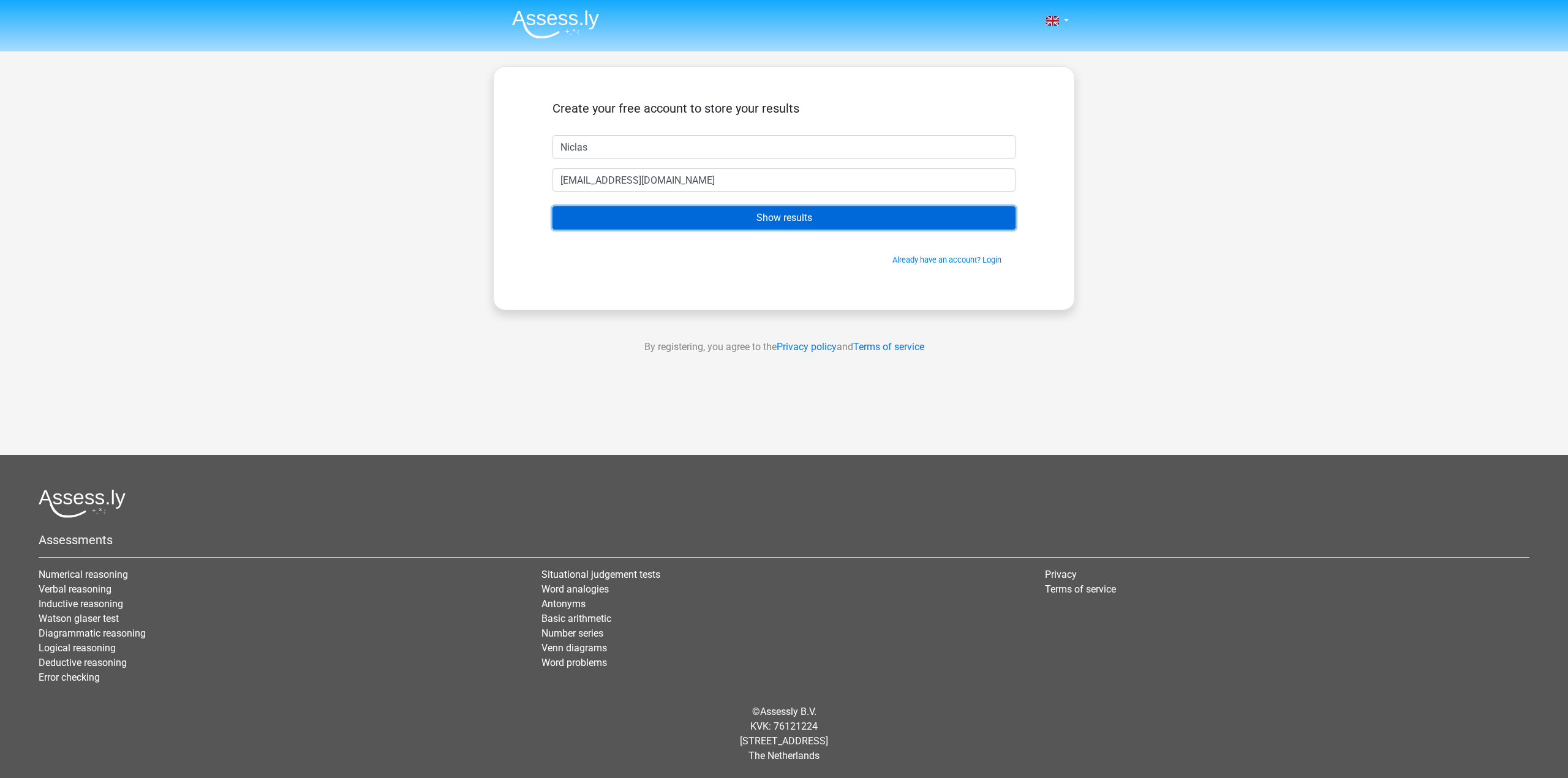
click at [705, 213] on input "Show results" at bounding box center [784, 218] width 463 height 23
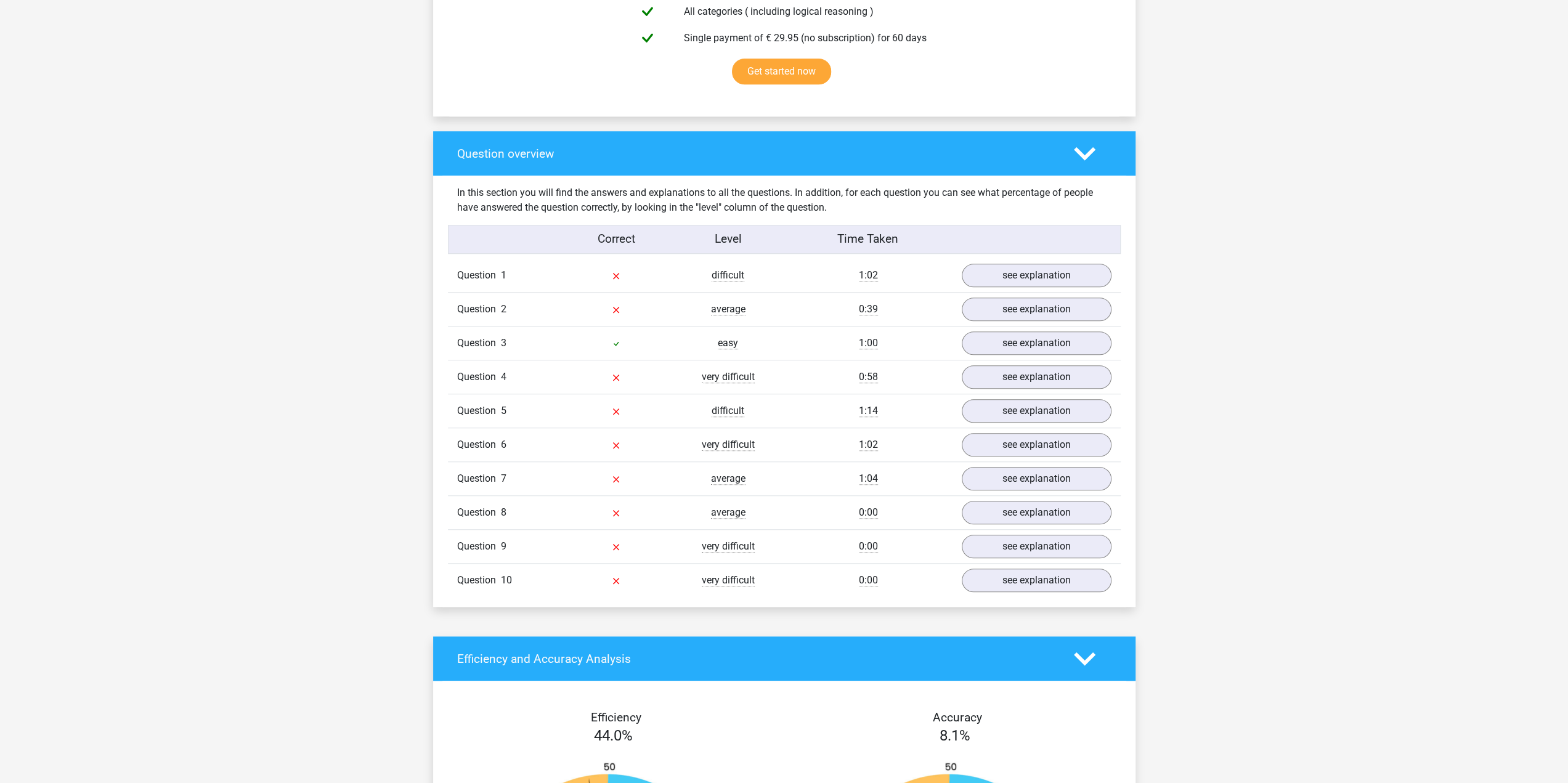
scroll to position [801, 0]
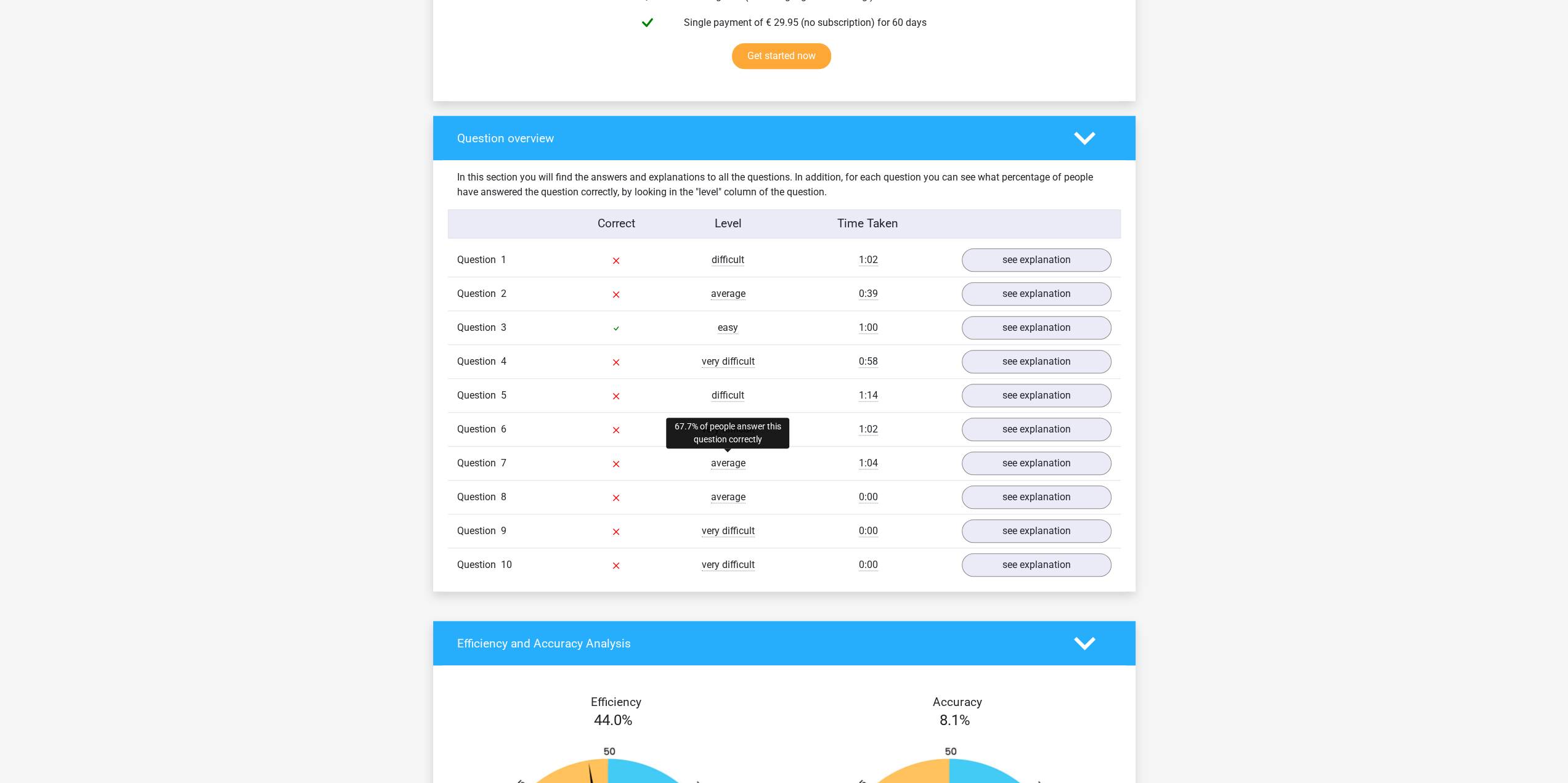
click at [735, 460] on span "average" at bounding box center [728, 463] width 35 height 12
click at [1029, 459] on link "see explanation" at bounding box center [1035, 463] width 172 height 27
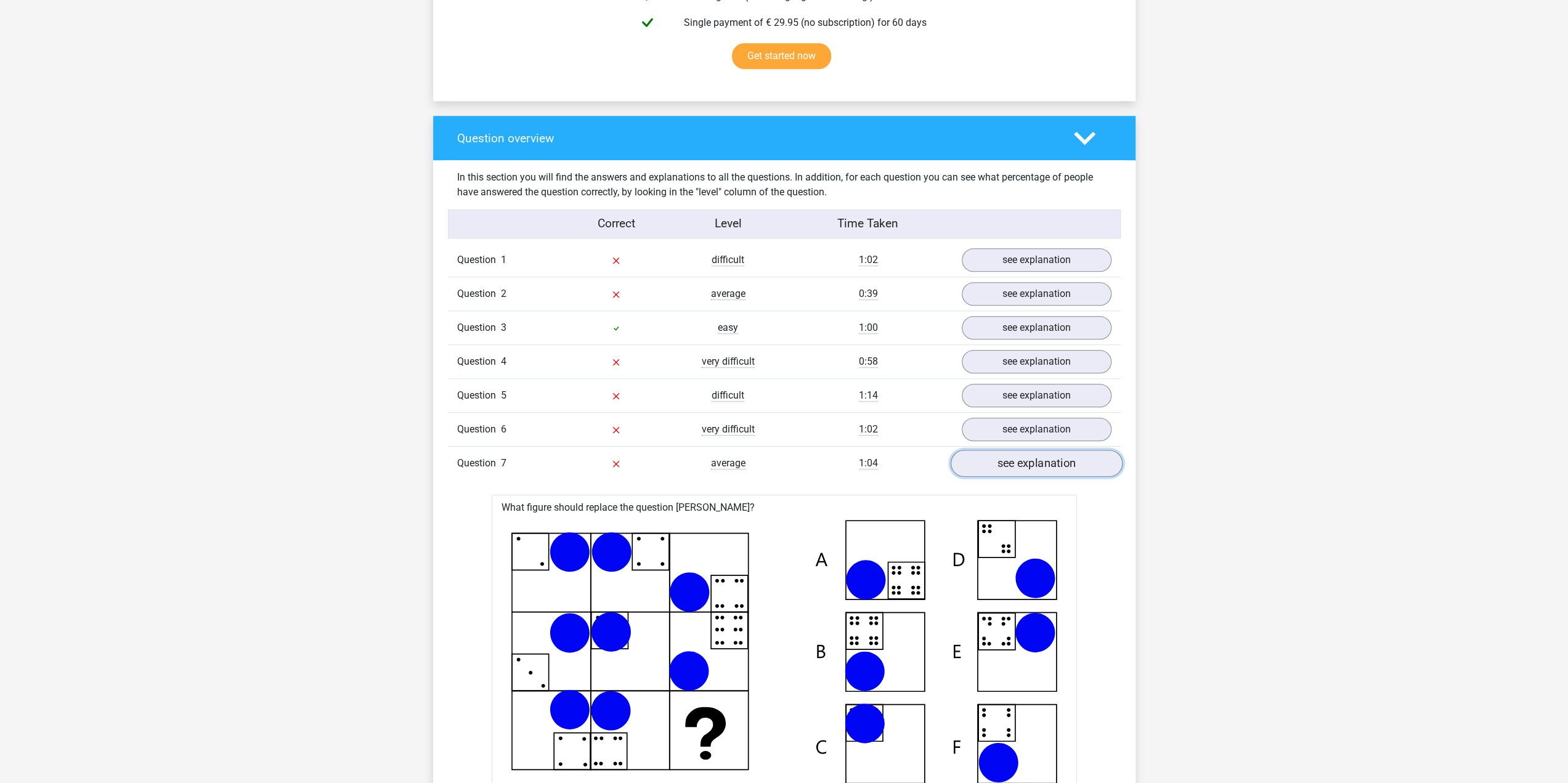
click at [1008, 464] on link "see explanation" at bounding box center [1035, 463] width 172 height 27
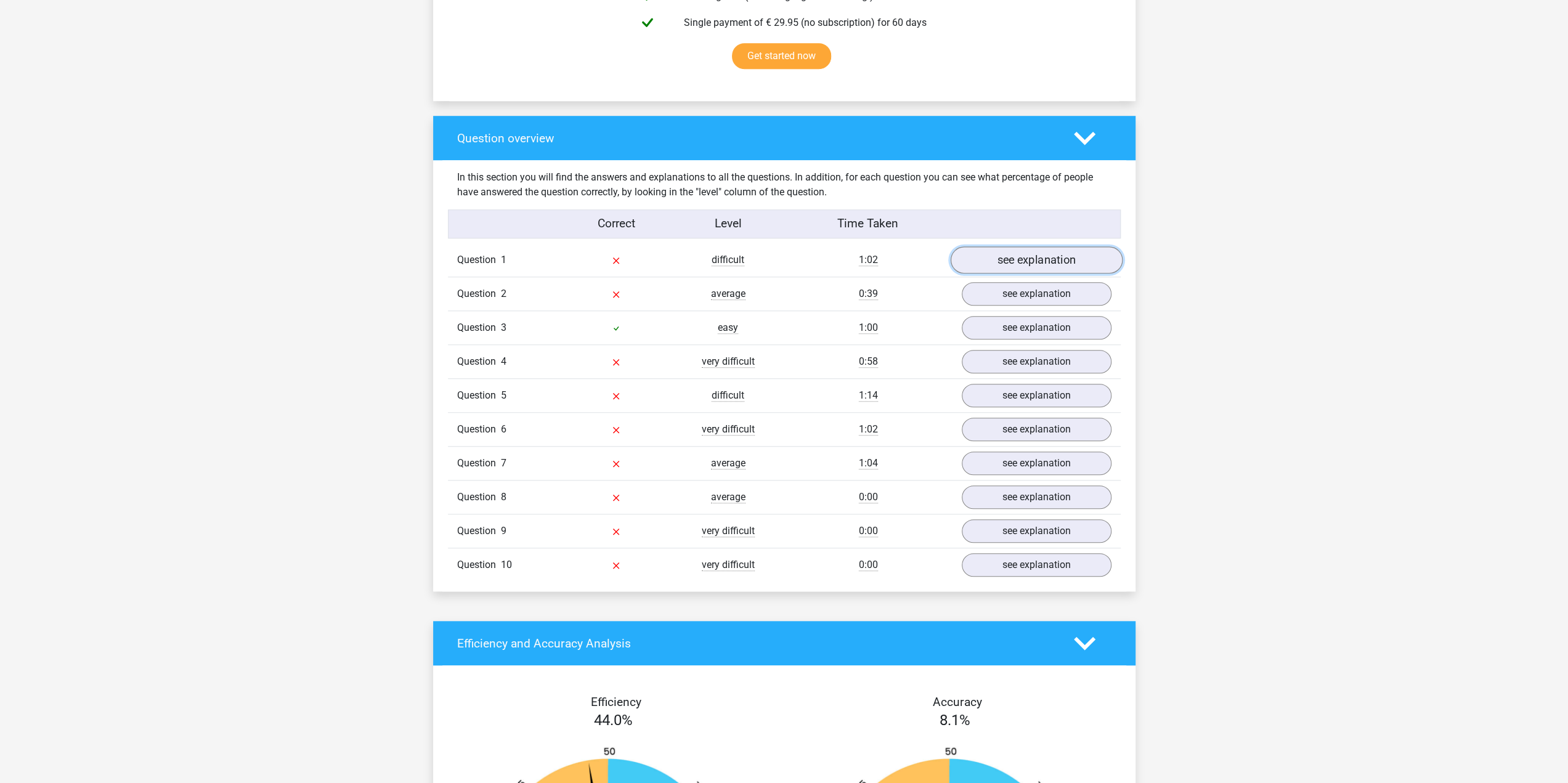
click at [1027, 256] on link "see explanation" at bounding box center [1035, 260] width 172 height 27
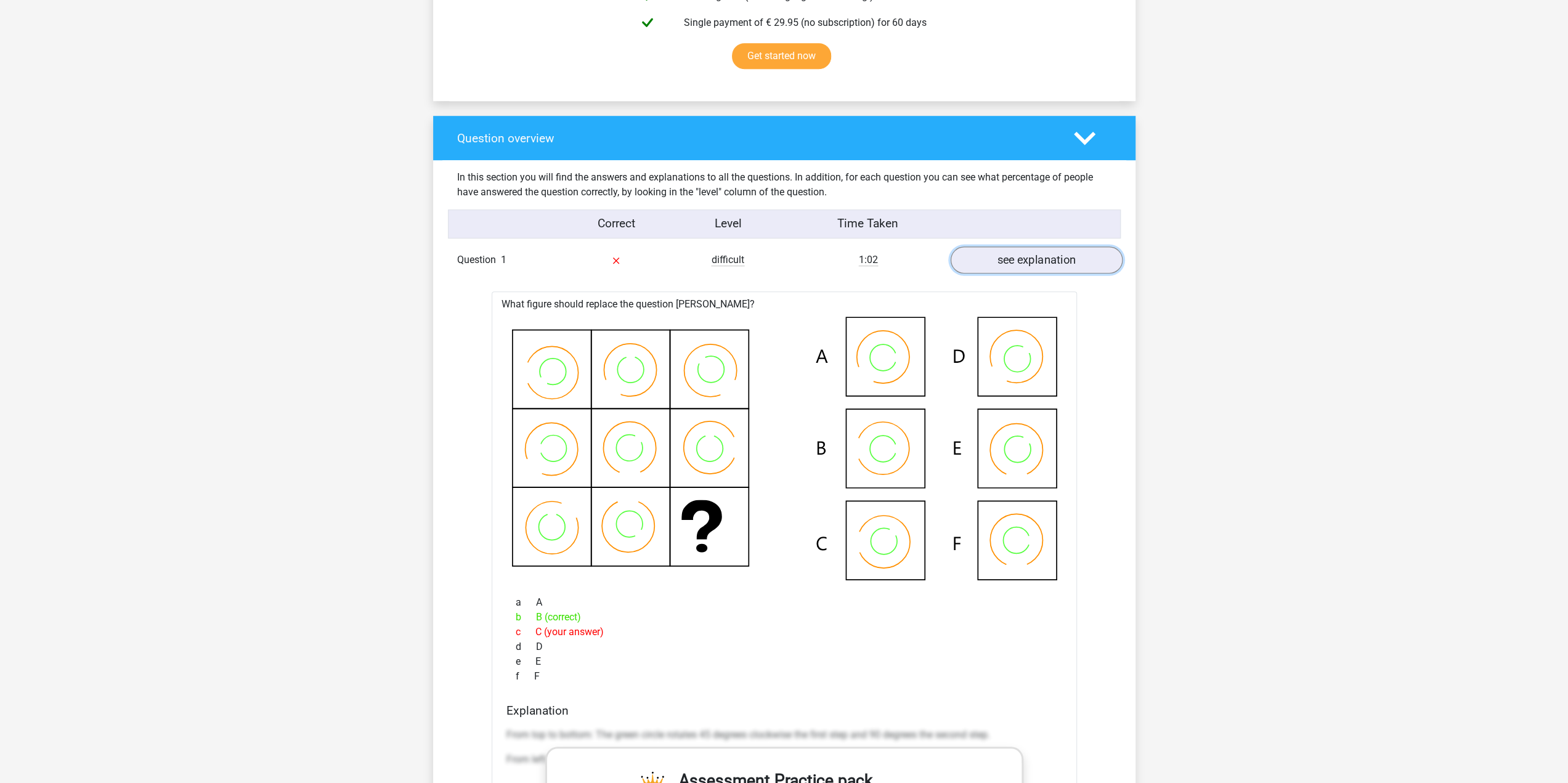
click at [1027, 256] on link "see explanation" at bounding box center [1035, 260] width 172 height 27
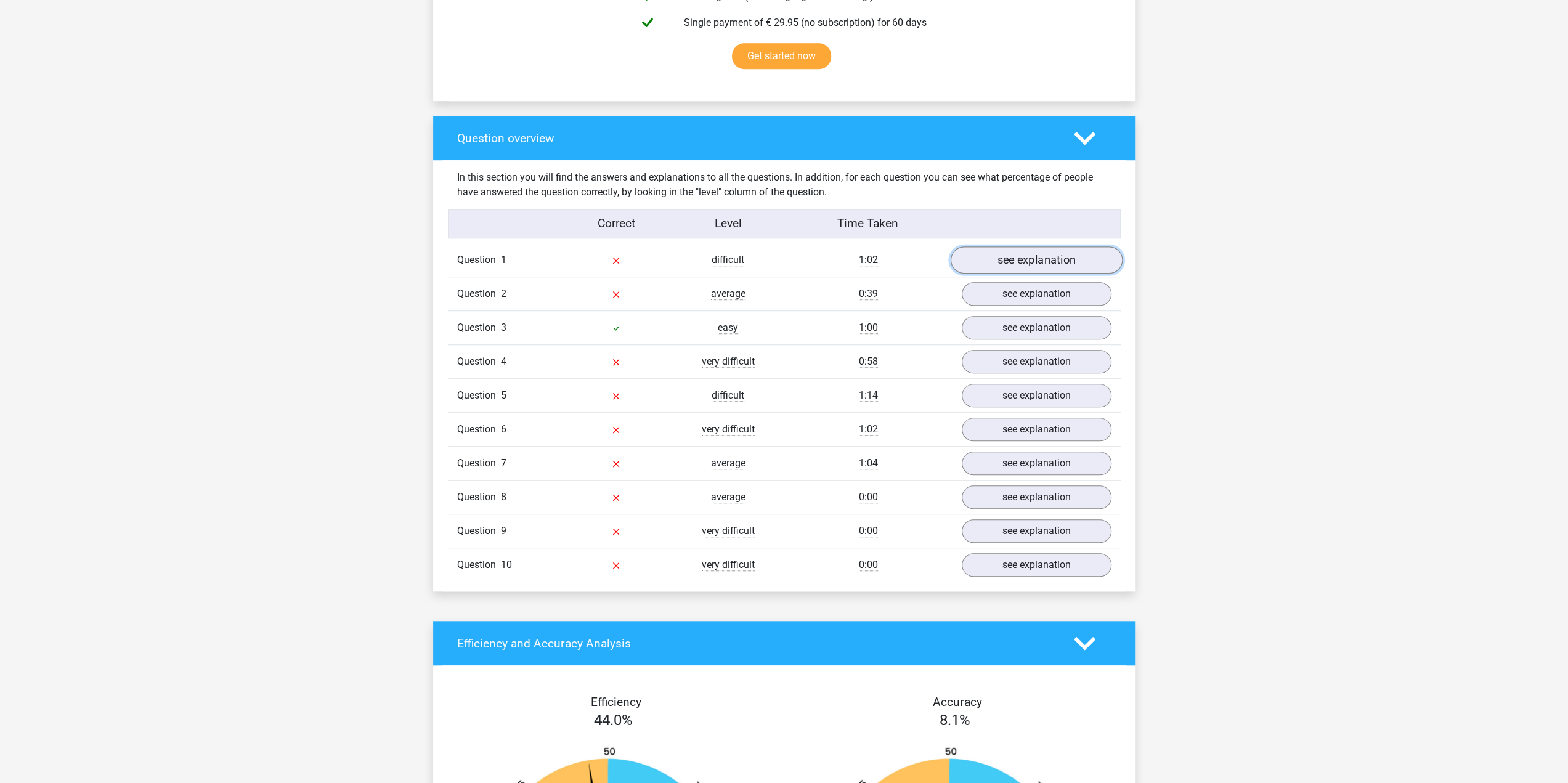
click at [1027, 256] on link "see explanation" at bounding box center [1035, 260] width 172 height 27
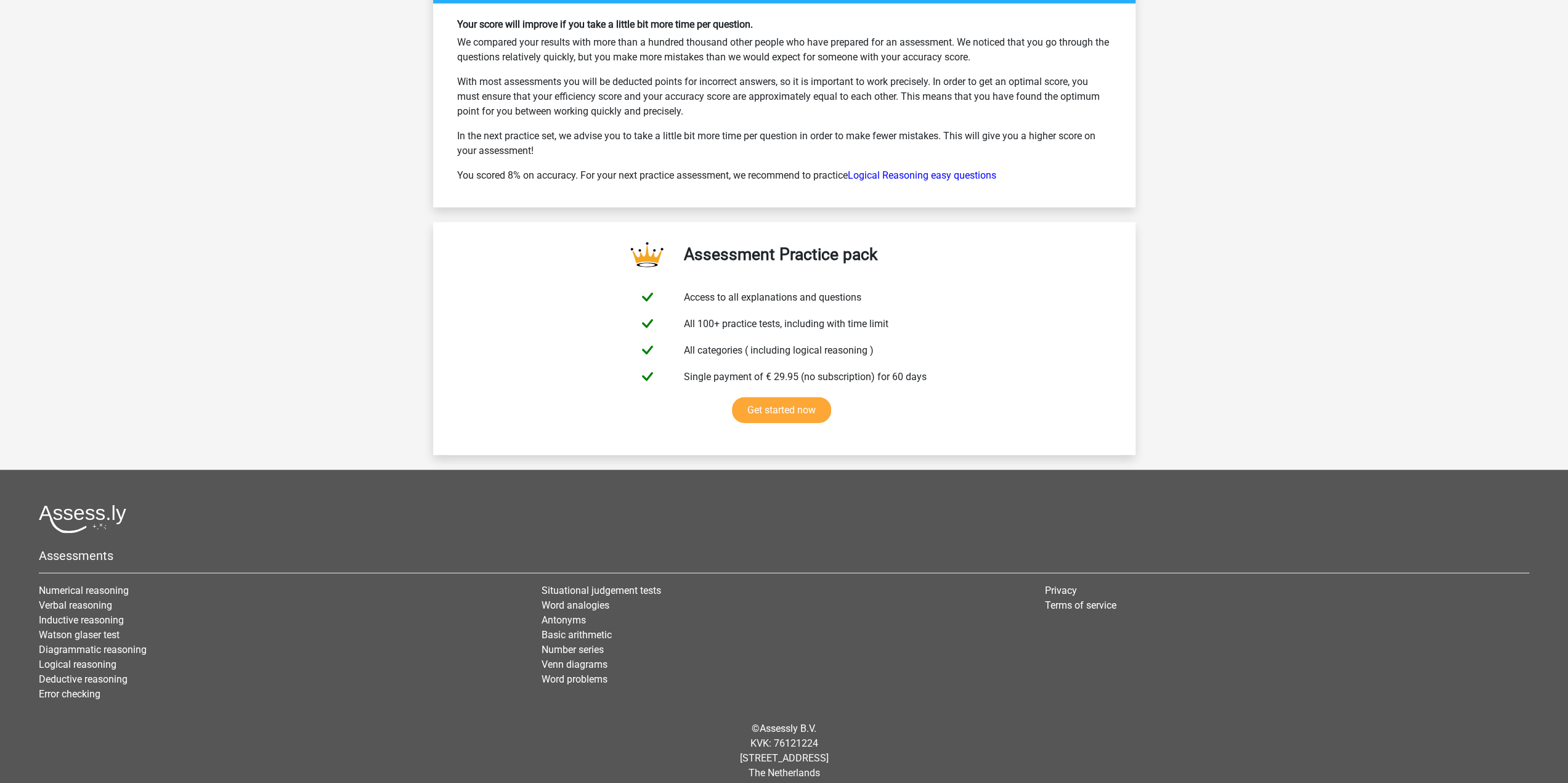
scroll to position [2769, 0]
